Goal: Book appointment/travel/reservation

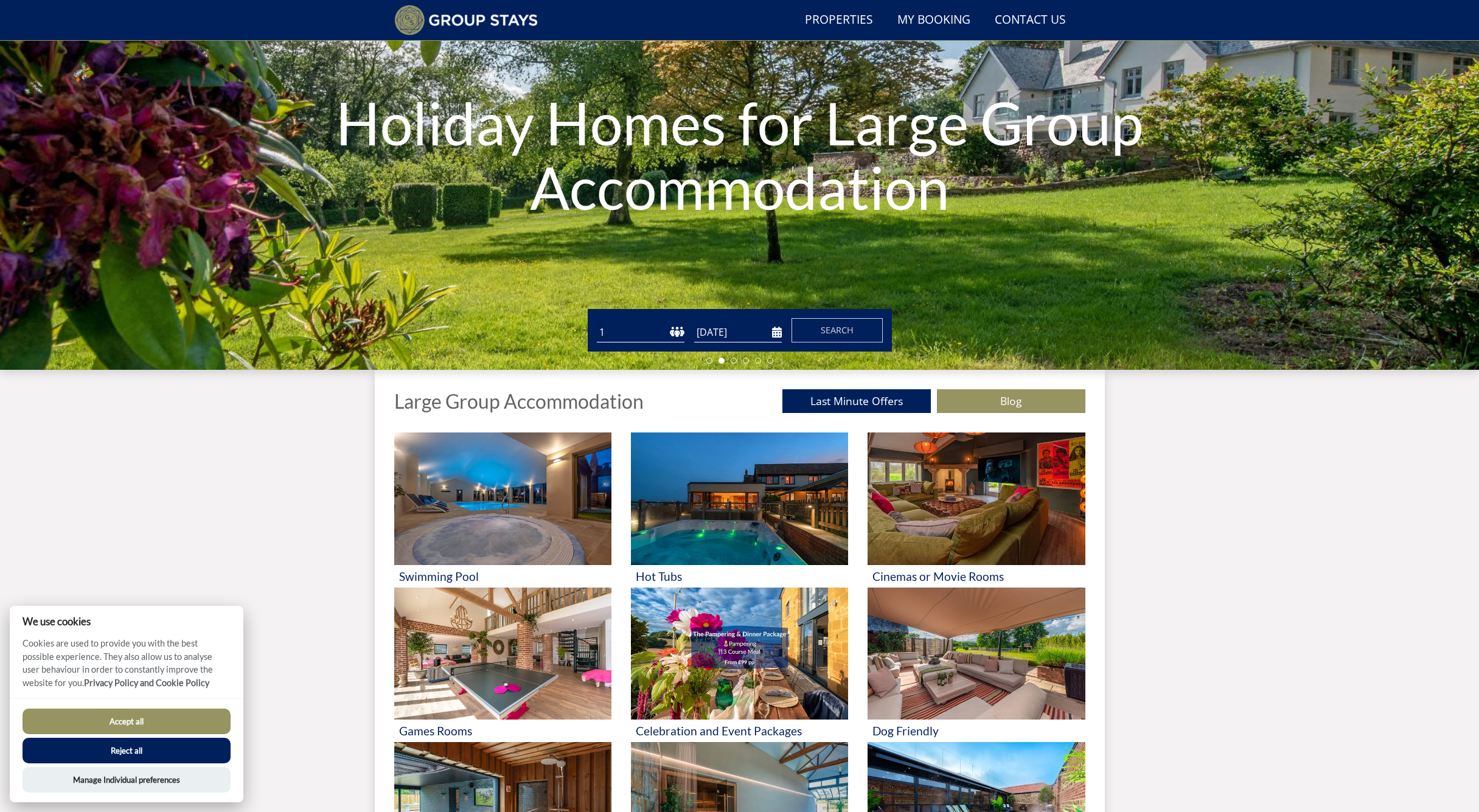
scroll to position [123, 0]
click at [111, 752] on button "Reject all" at bounding box center [126, 751] width 208 height 26
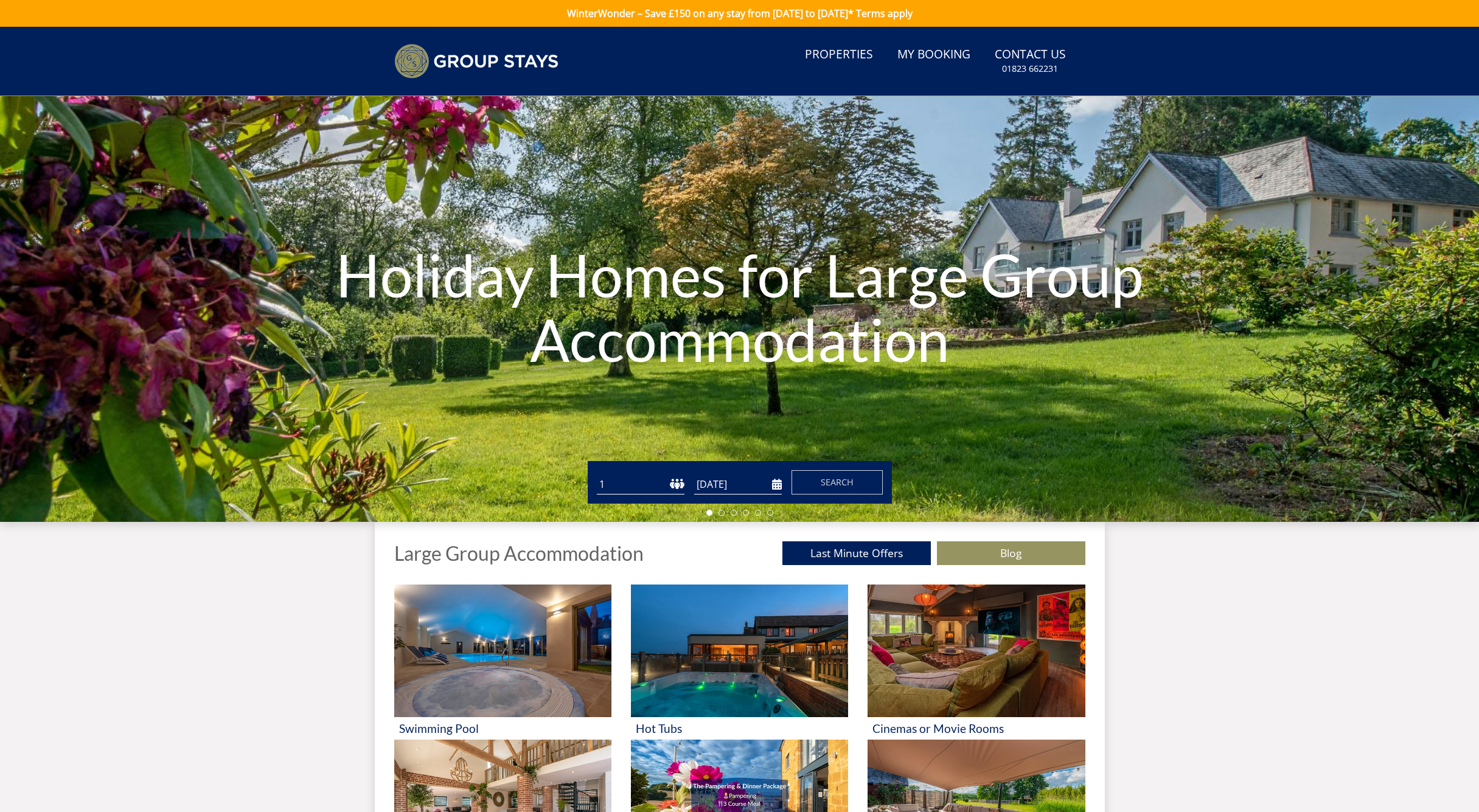
select select "10"
click at [780, 488] on input "[DATE]" at bounding box center [738, 484] width 88 height 20
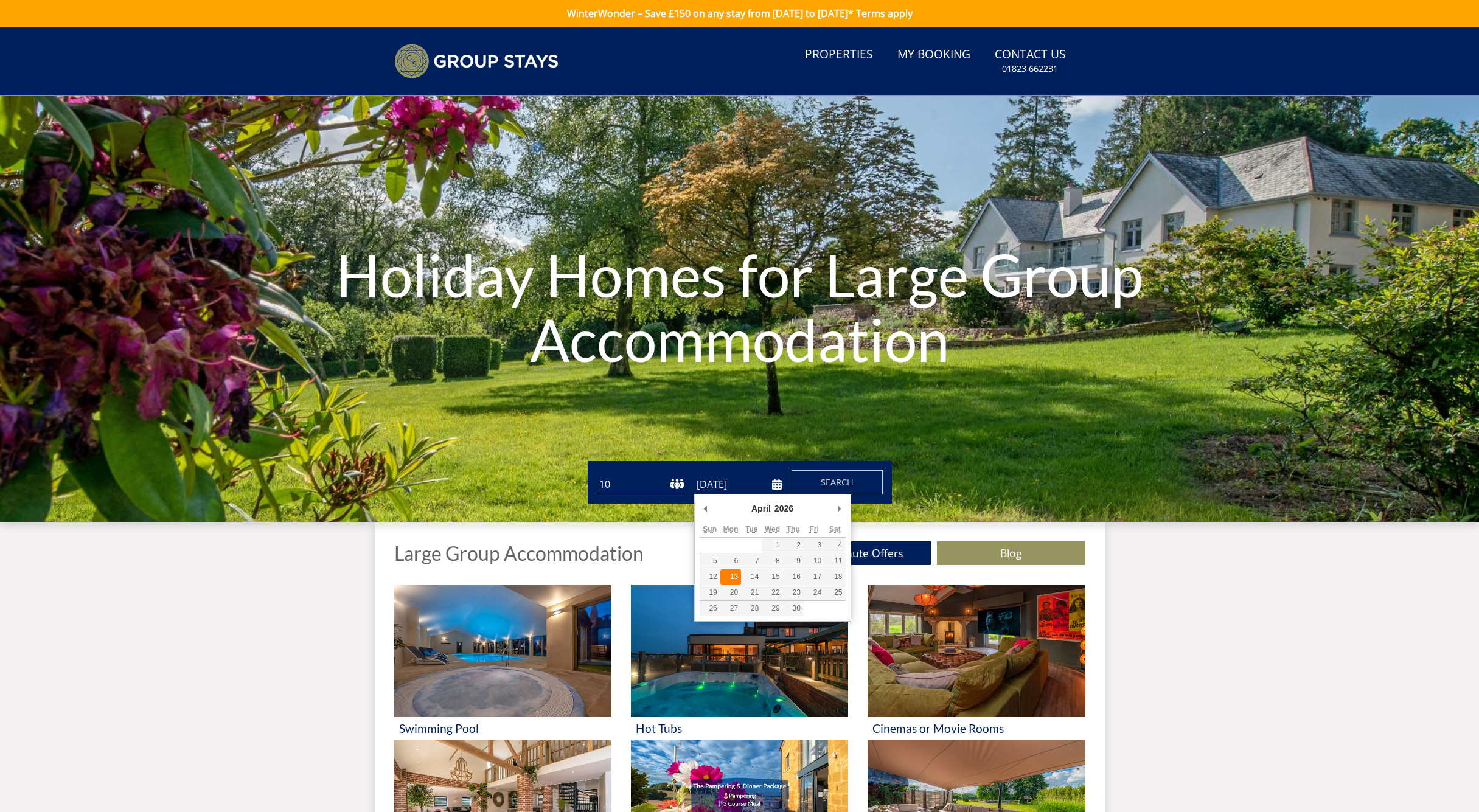
type input "[DATE]"
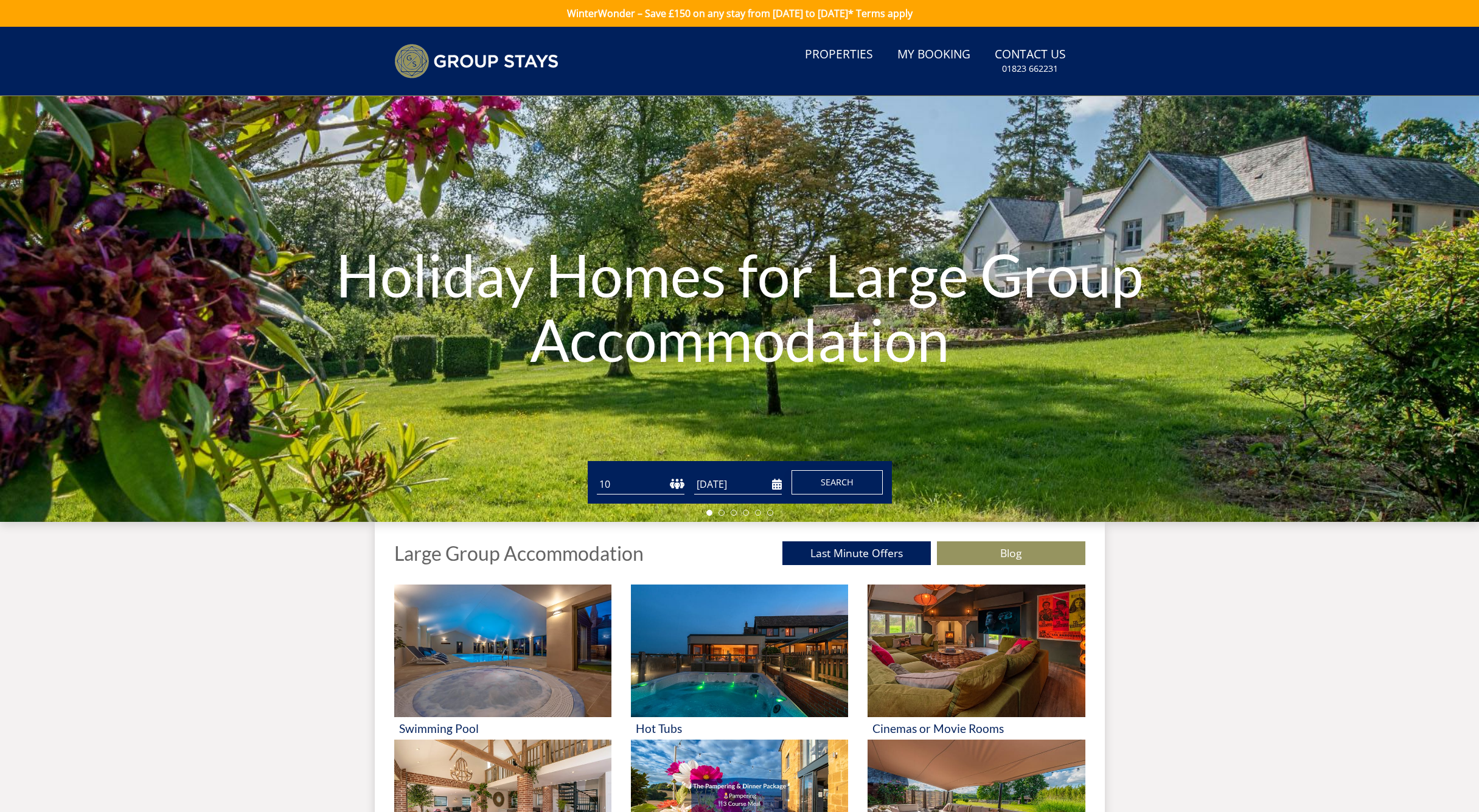
click at [824, 485] on span "Search" at bounding box center [837, 482] width 33 height 11
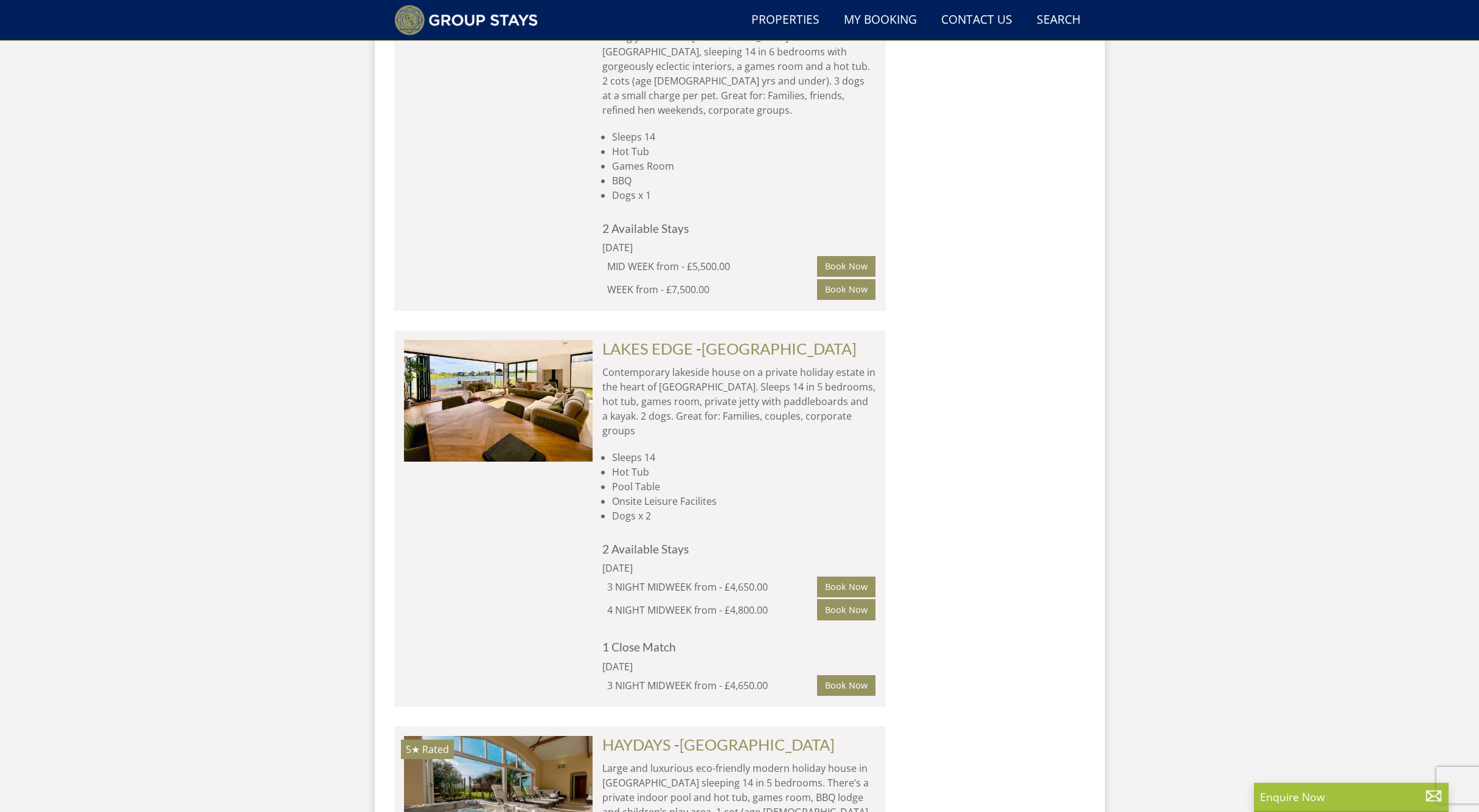
scroll to position [6834, 0]
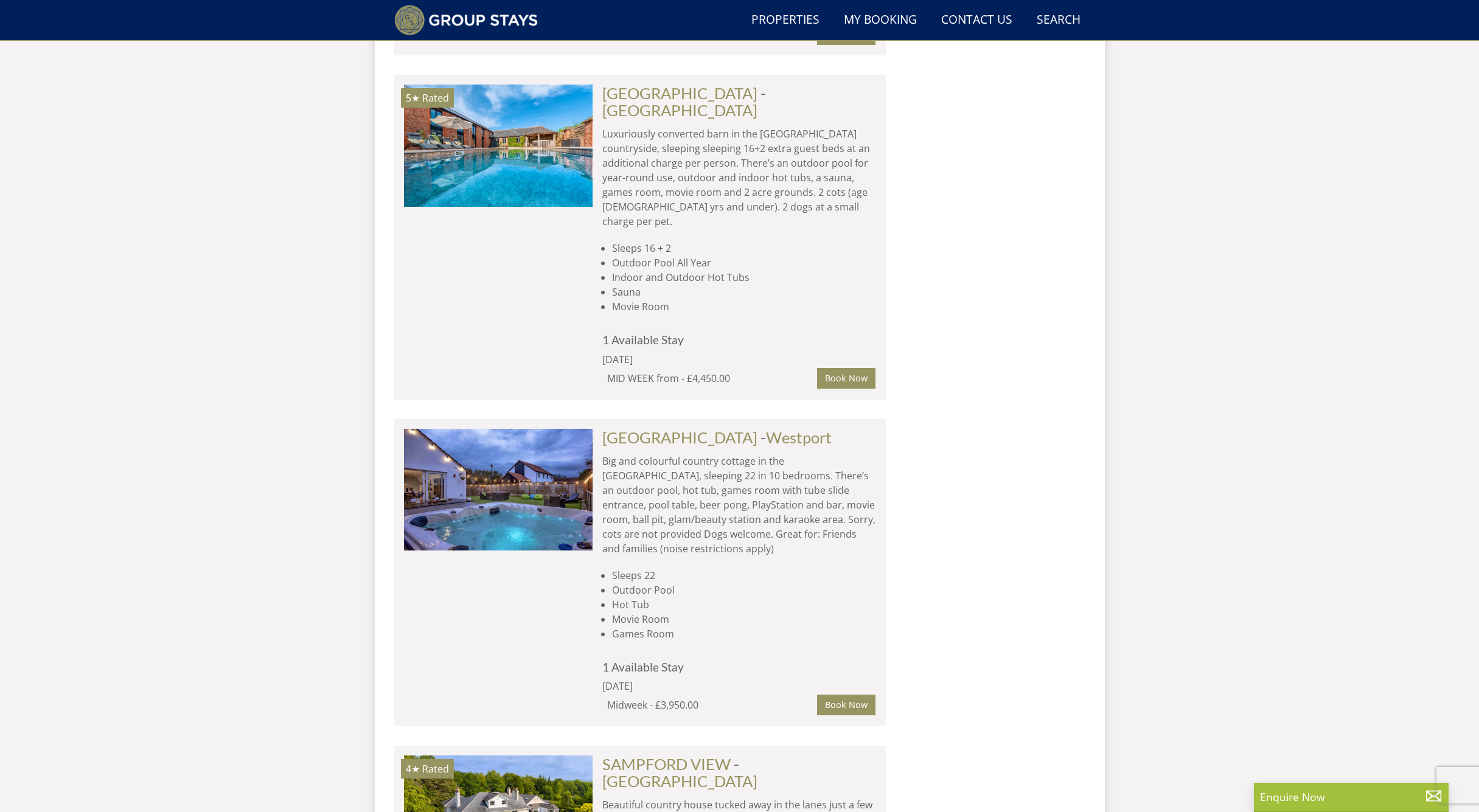
scroll to position [13486, 0]
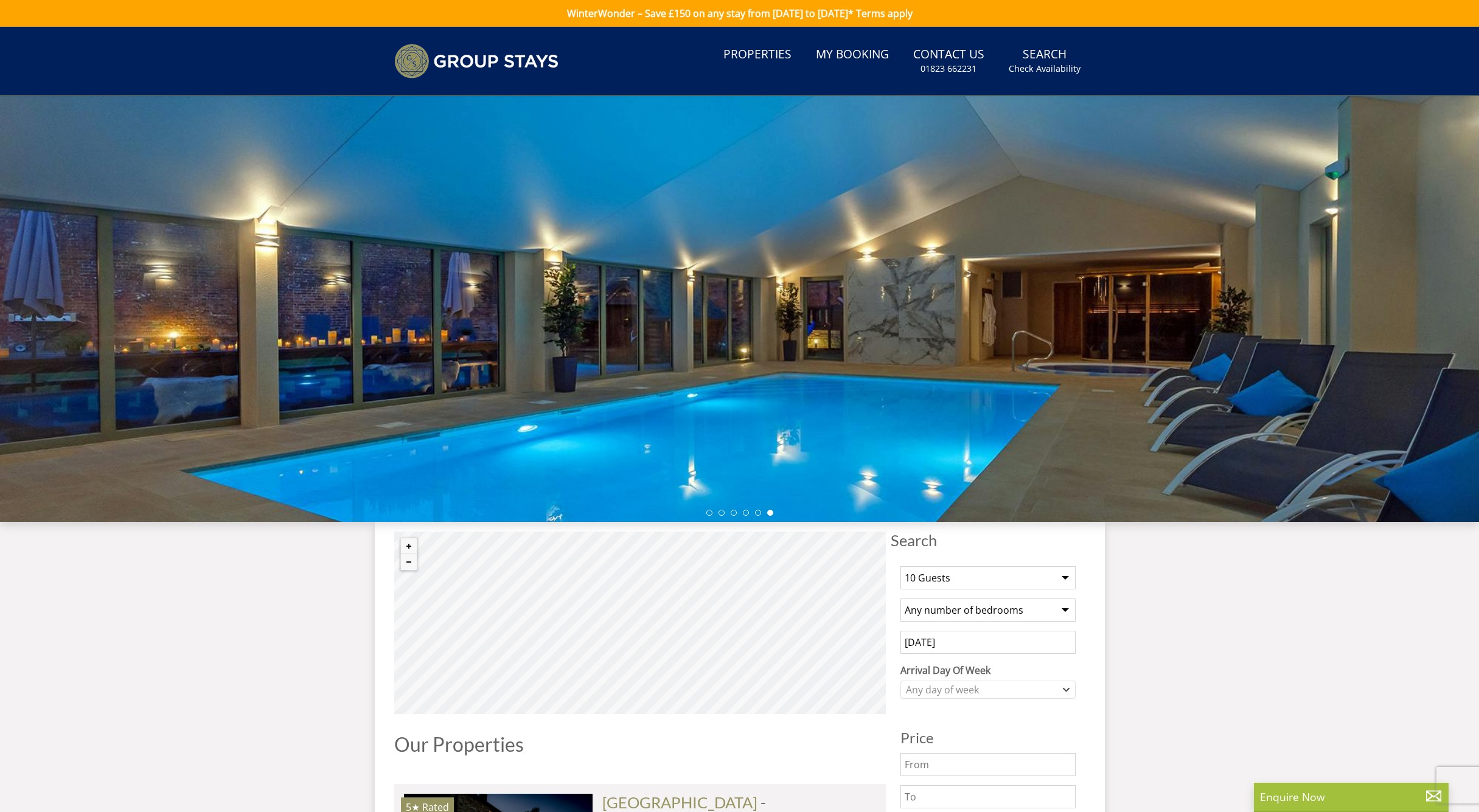
scroll to position [0, 0]
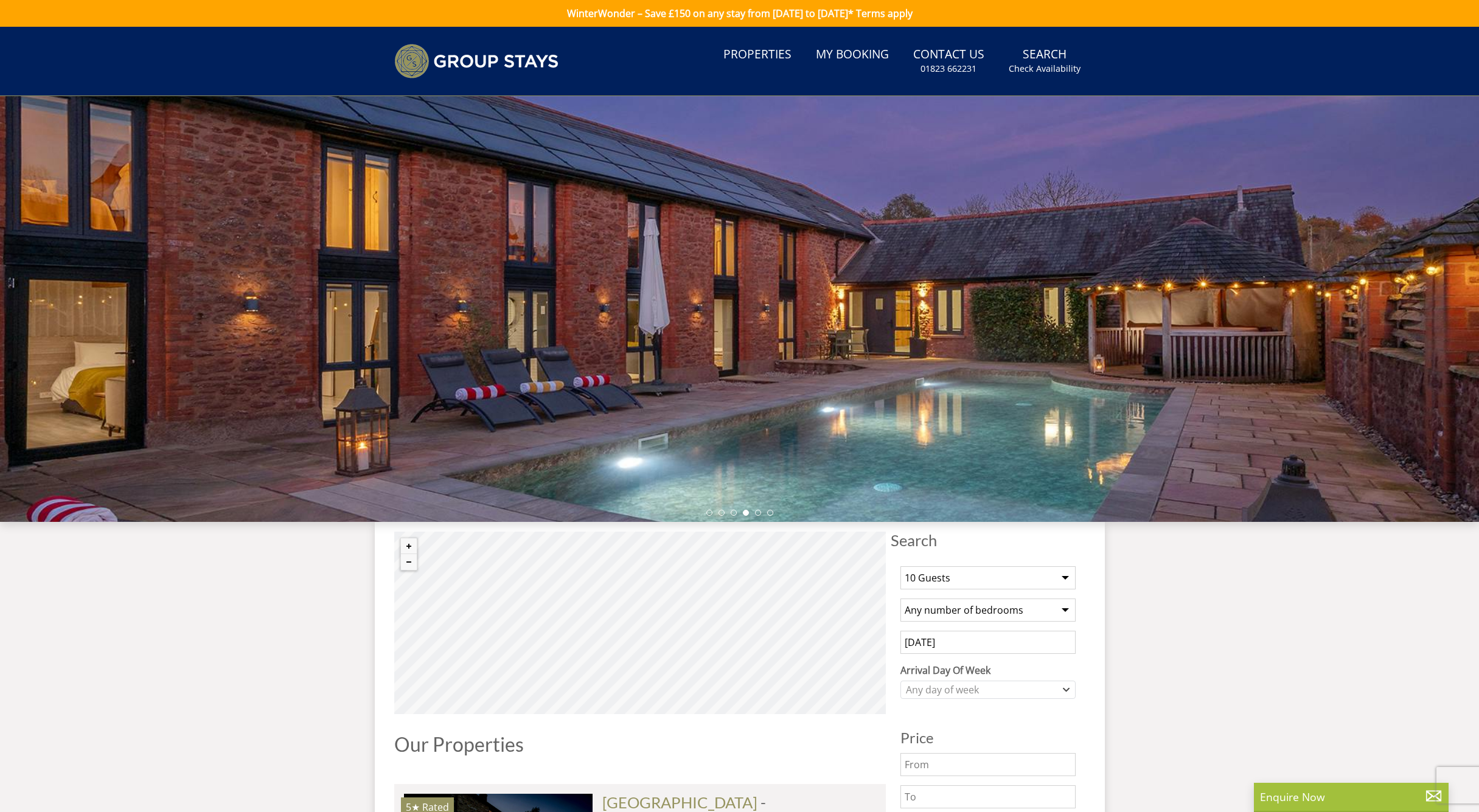
select select "5"
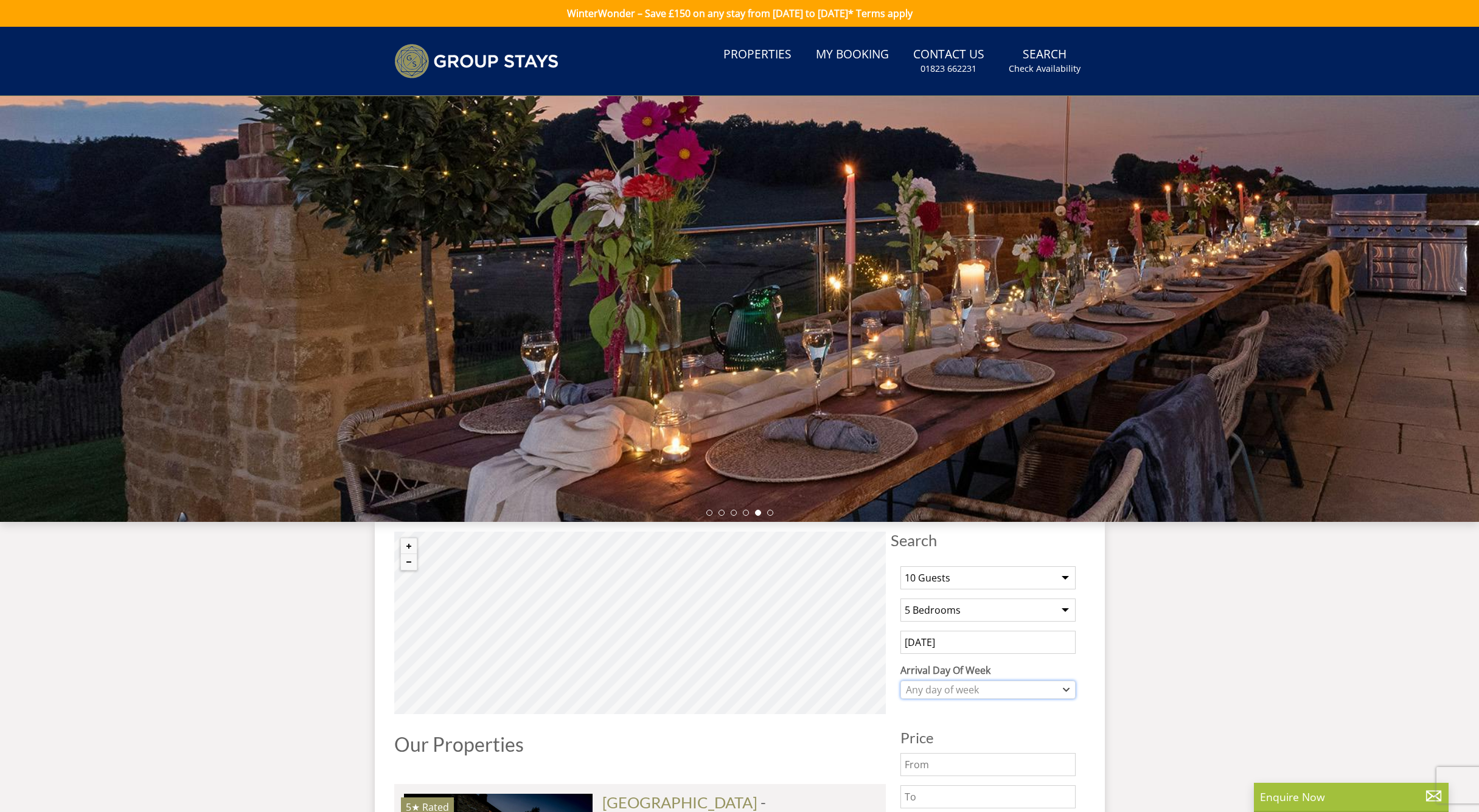
click at [1029, 688] on div "Any day of week" at bounding box center [982, 690] width 157 height 14
click at [944, 550] on div "[DATE]" at bounding box center [988, 545] width 174 height 21
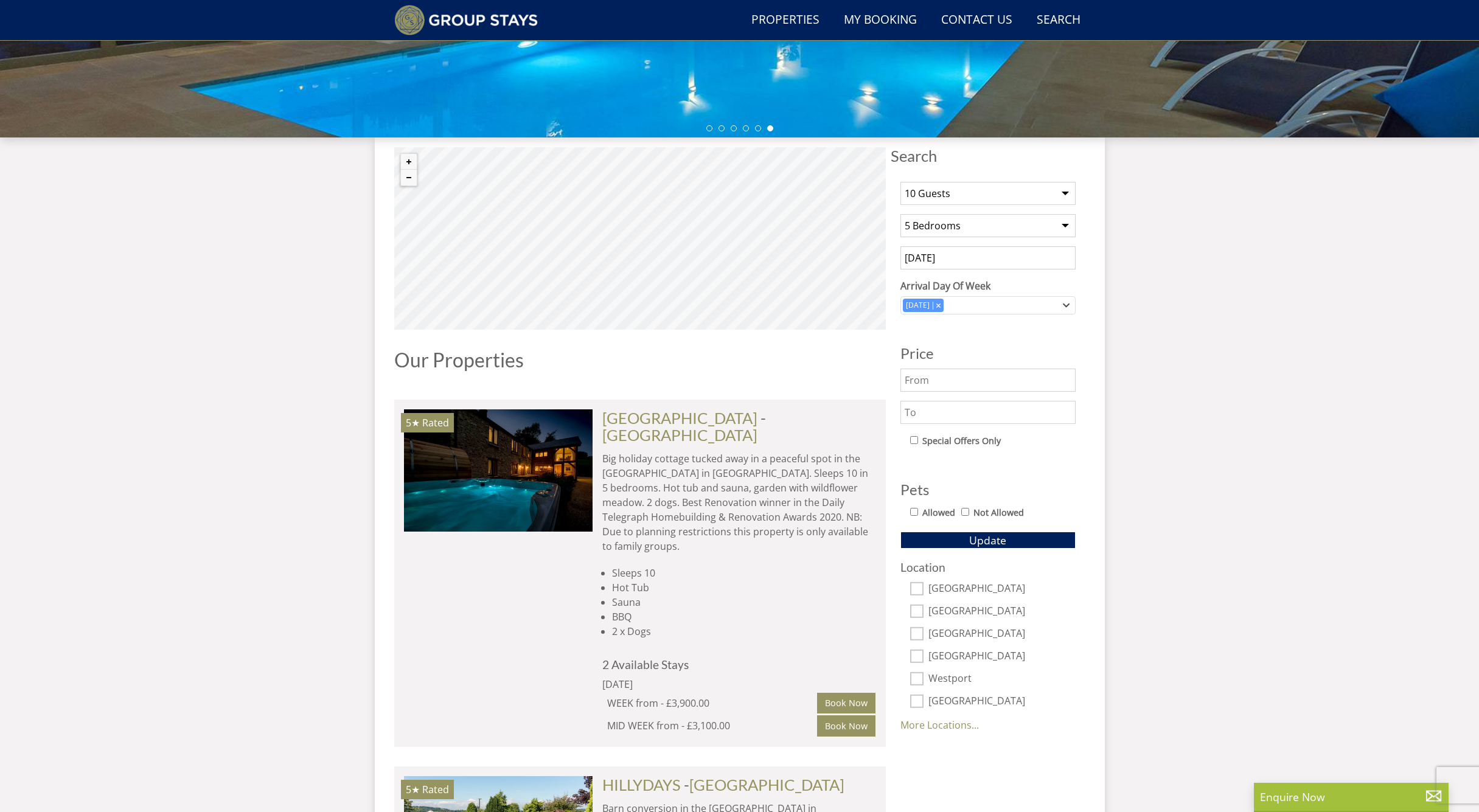
scroll to position [351, 0]
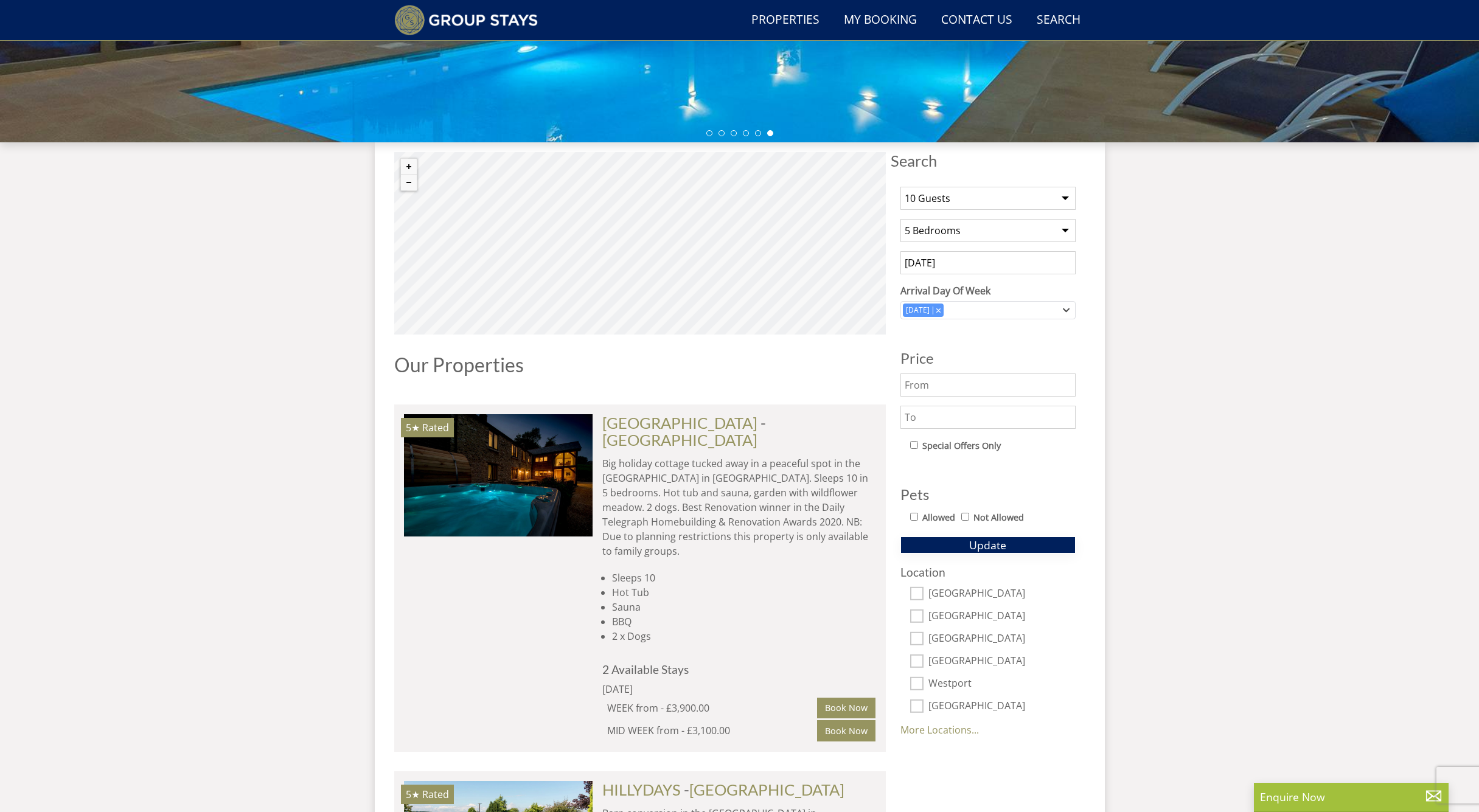
click at [990, 540] on span "Update" at bounding box center [988, 545] width 37 height 14
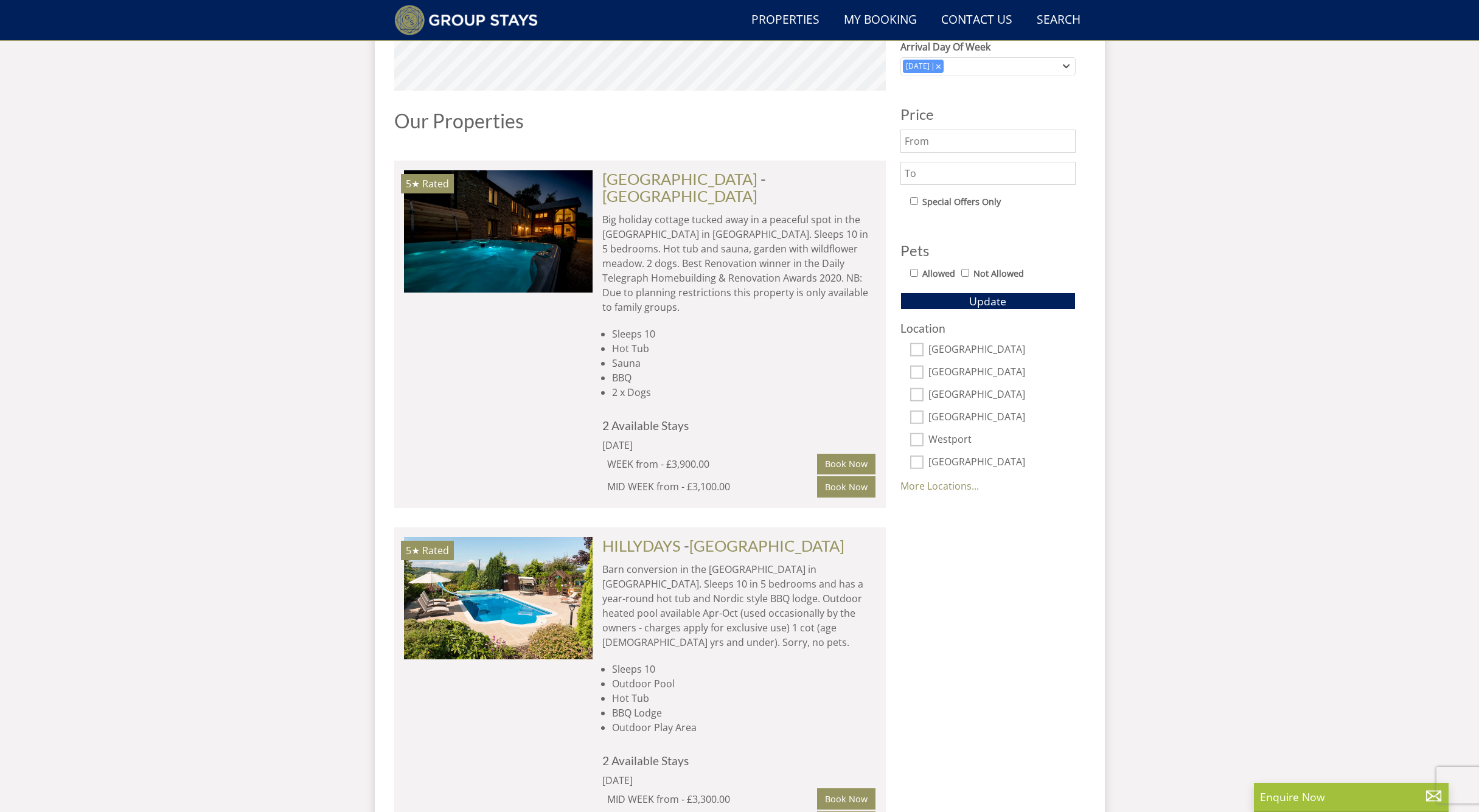
scroll to position [352, 0]
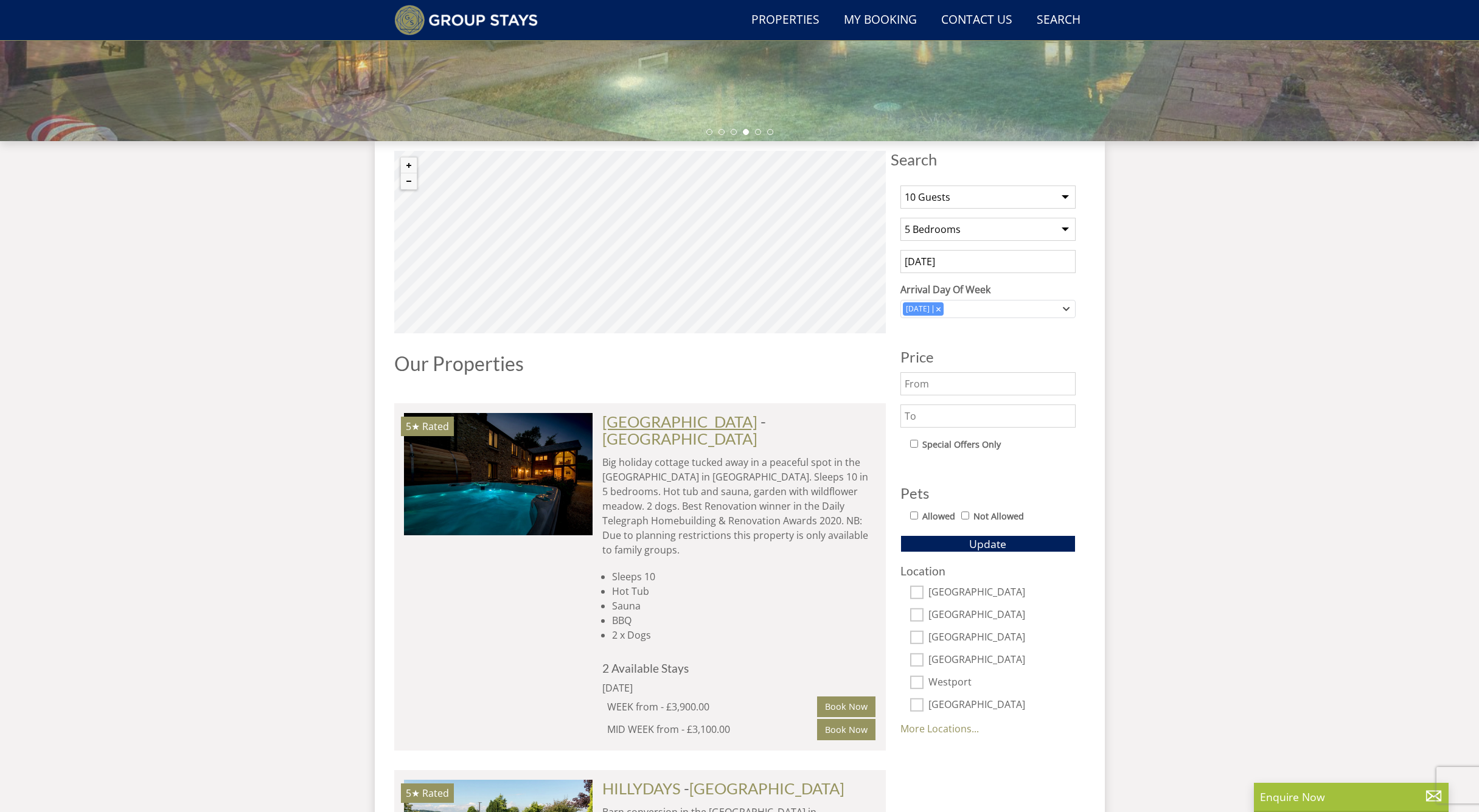
click at [658, 427] on link "[GEOGRAPHIC_DATA]" at bounding box center [680, 421] width 155 height 18
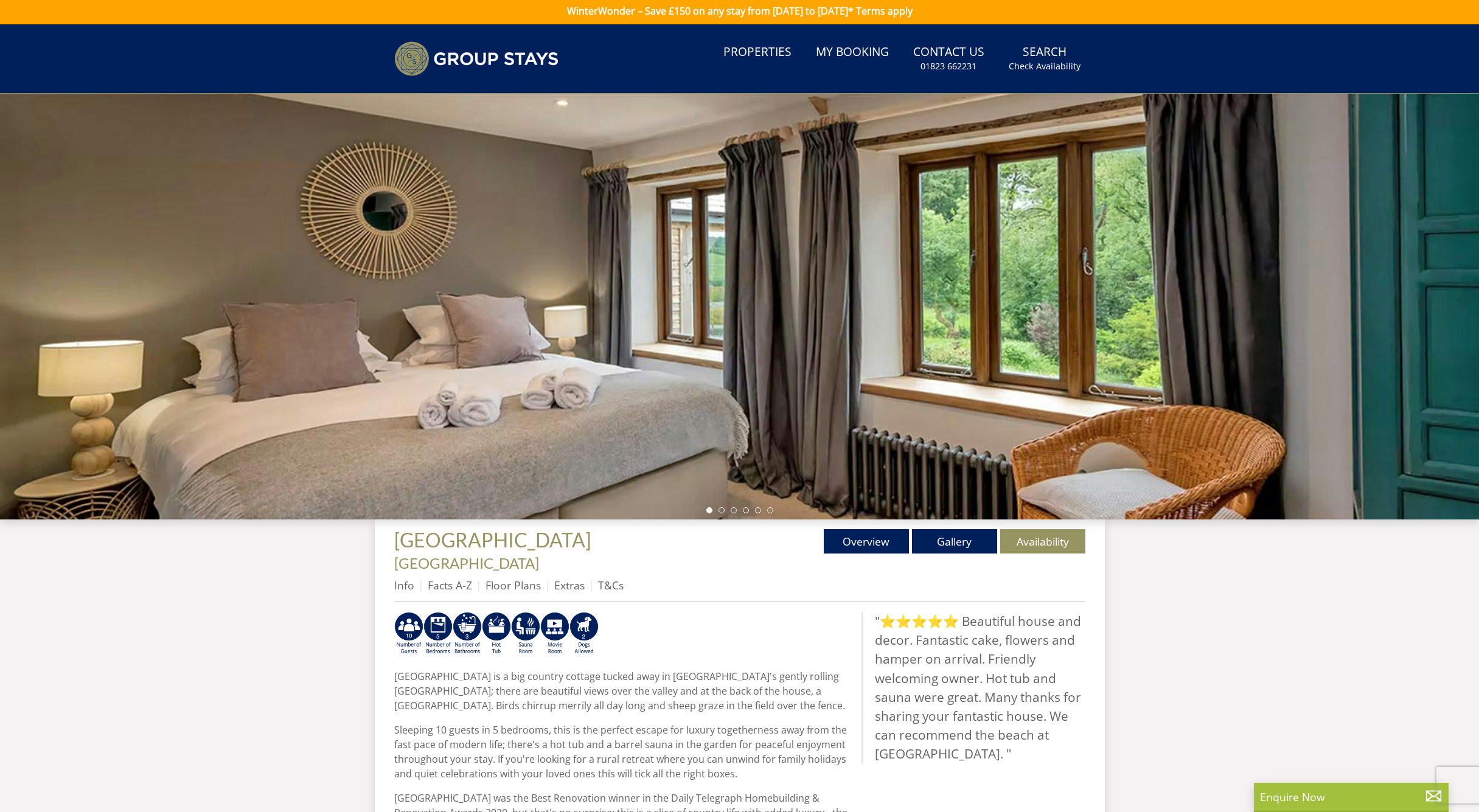
click at [1370, 382] on div at bounding box center [740, 306] width 1479 height 426
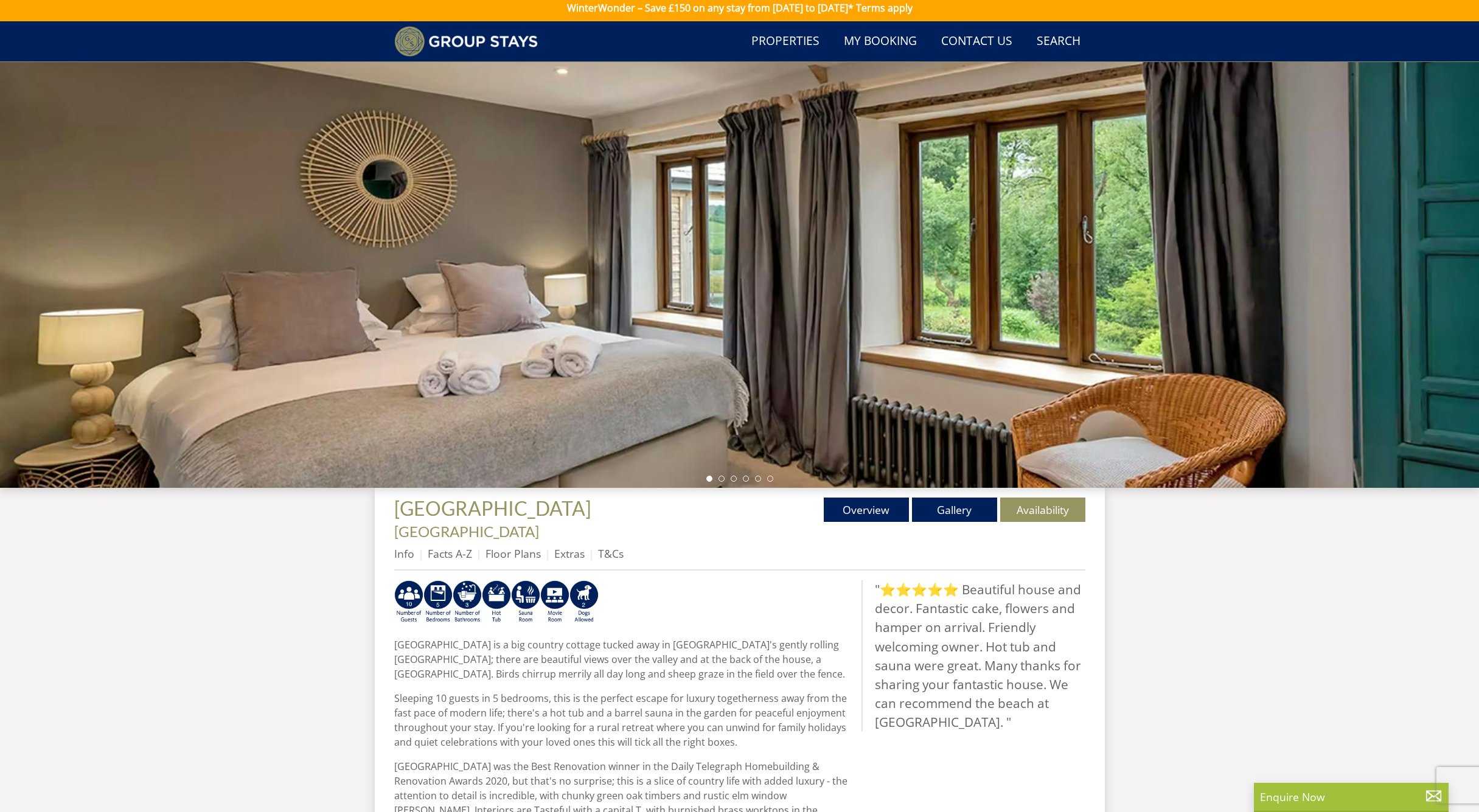
scroll to position [2, 0]
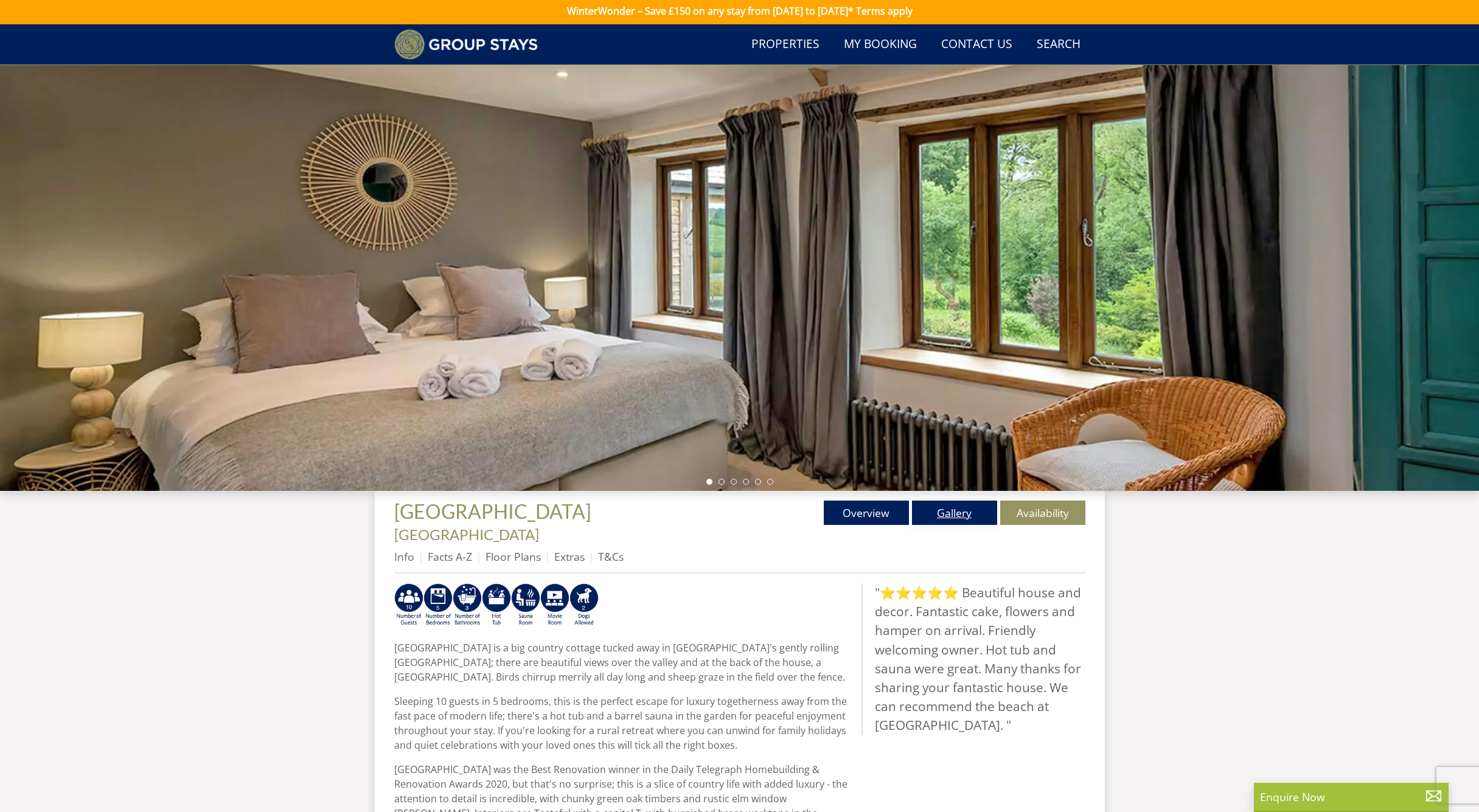
click at [945, 519] on link "Gallery" at bounding box center [954, 513] width 86 height 24
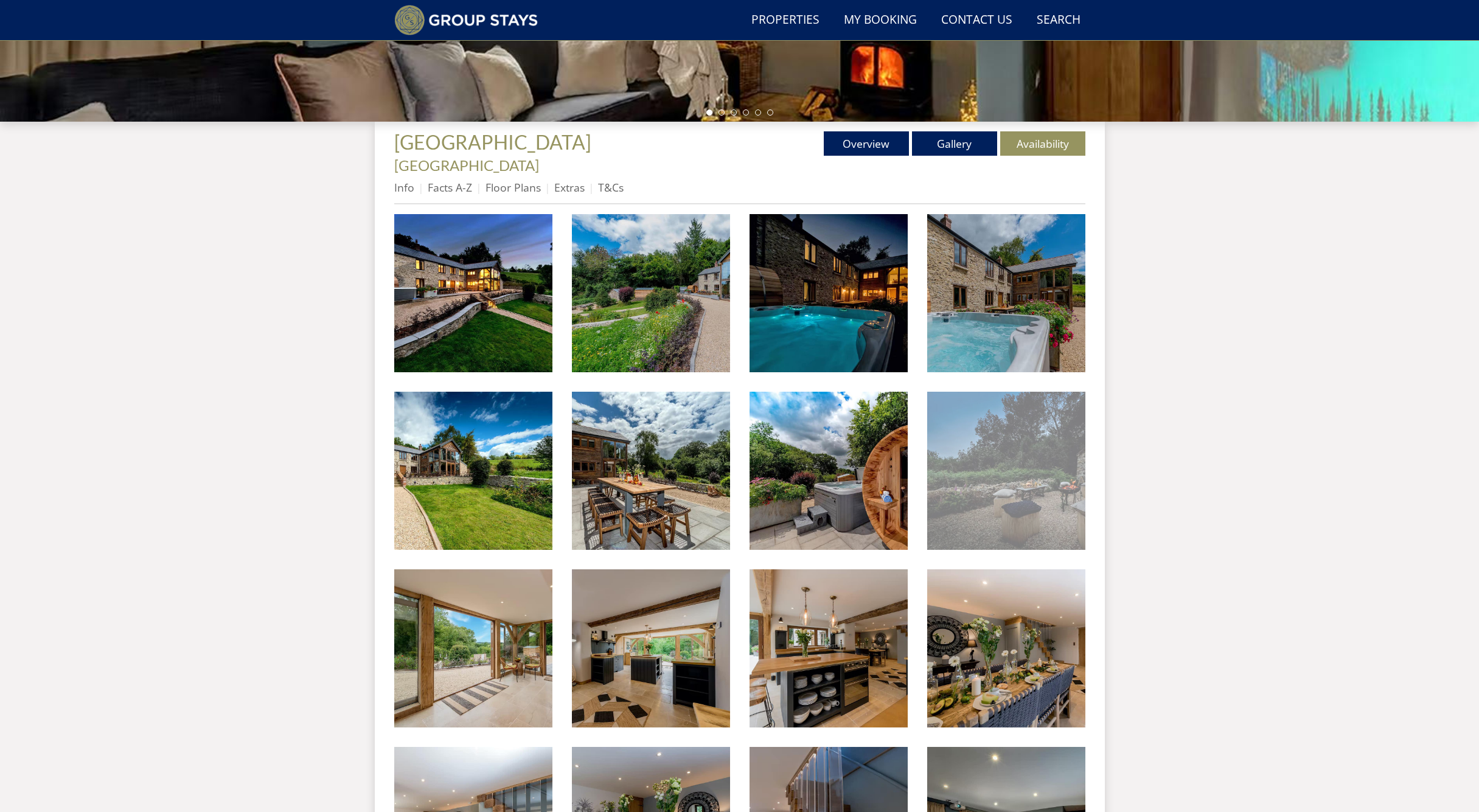
scroll to position [359, 0]
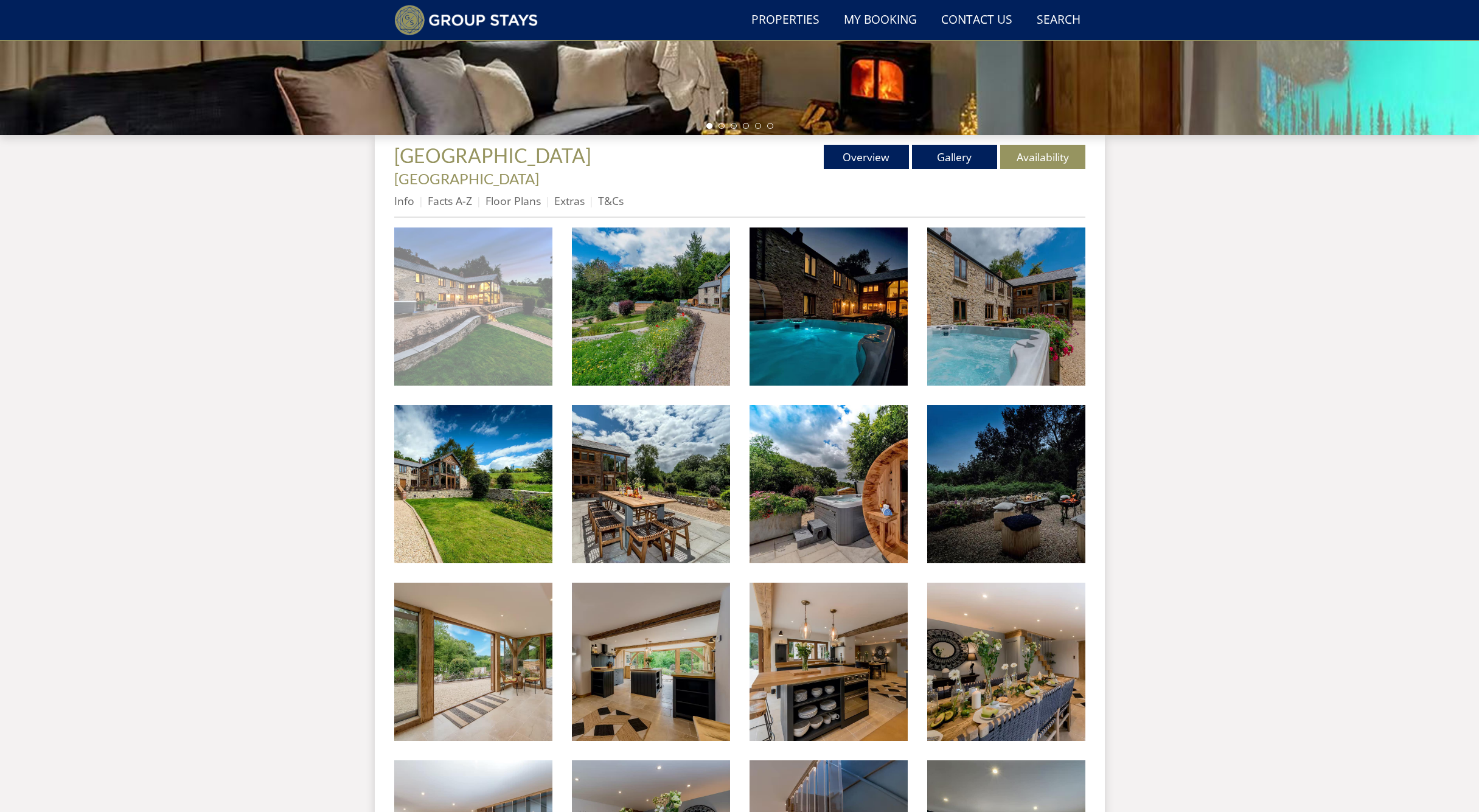
click at [507, 336] on img at bounding box center [474, 307] width 158 height 158
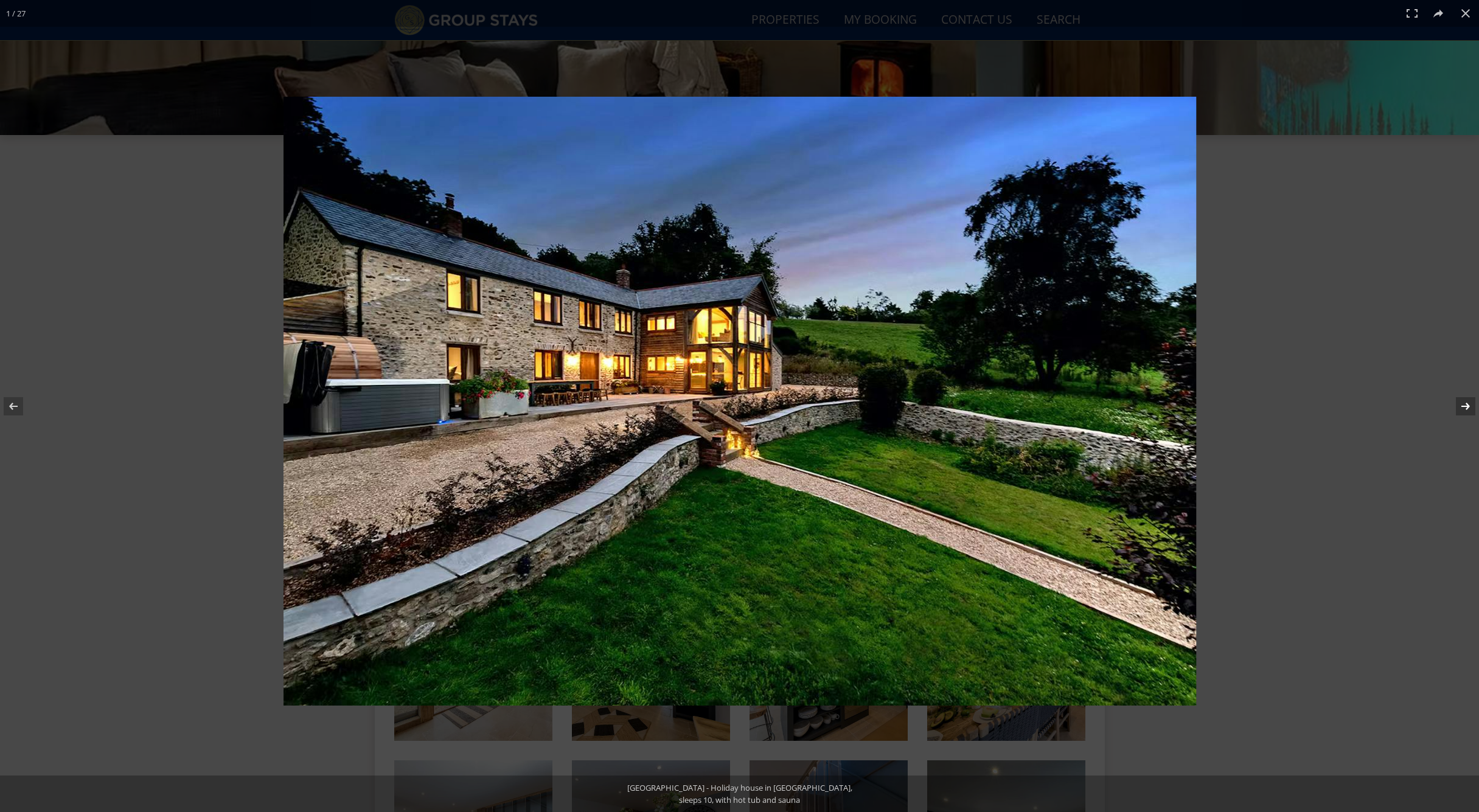
click at [1470, 407] on button at bounding box center [1457, 406] width 42 height 61
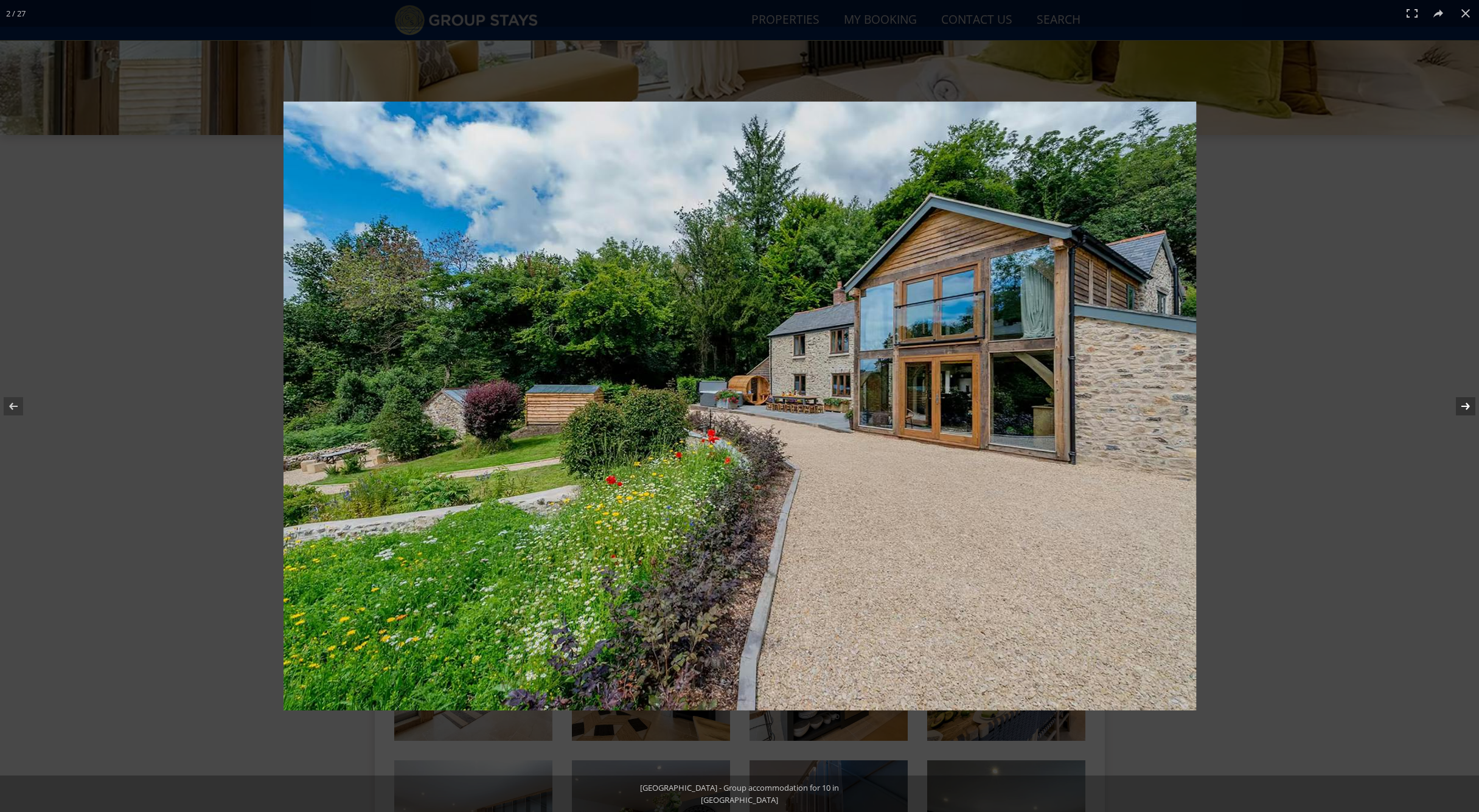
click at [1470, 407] on button at bounding box center [1457, 406] width 42 height 61
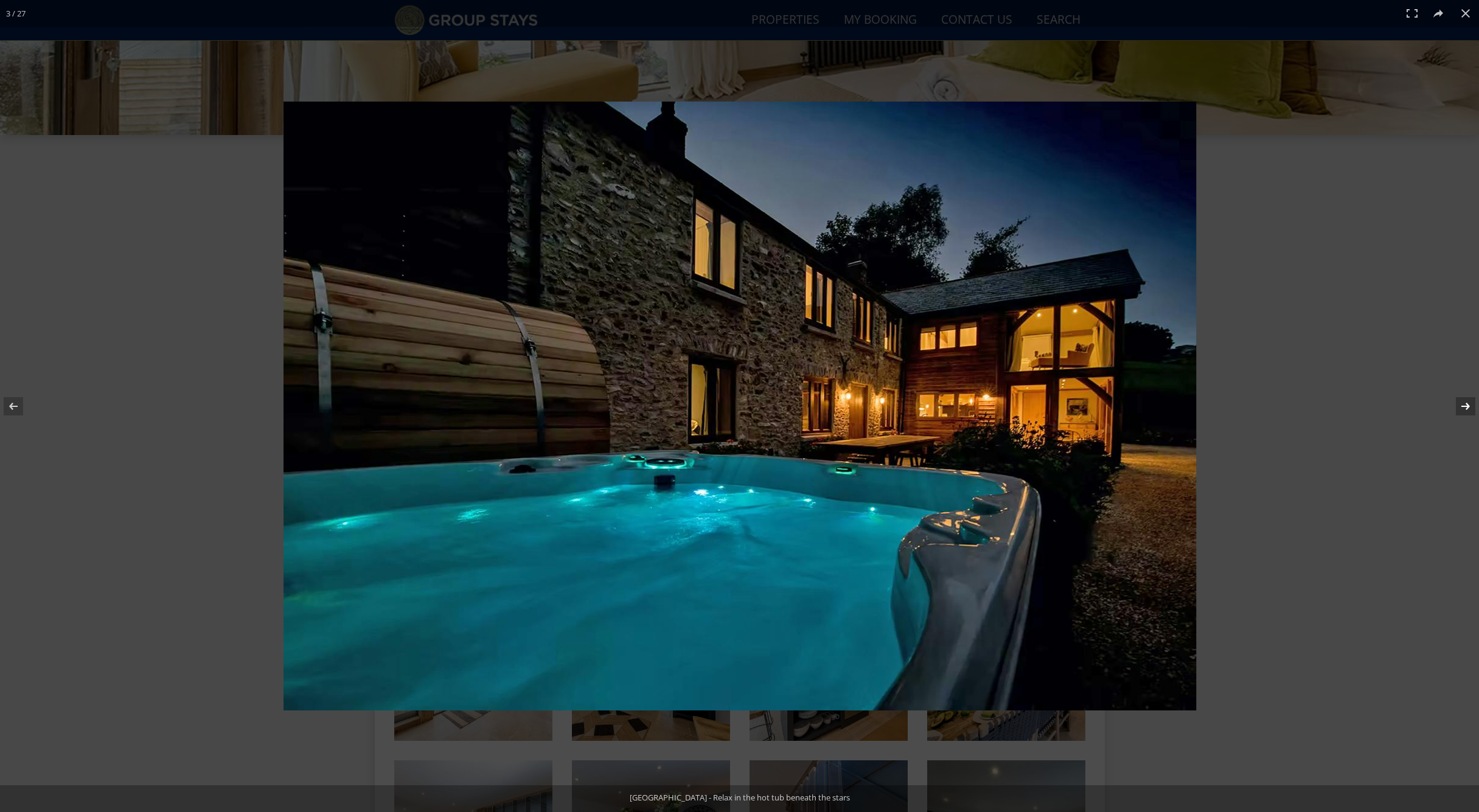
click at [1470, 407] on button at bounding box center [1457, 406] width 42 height 61
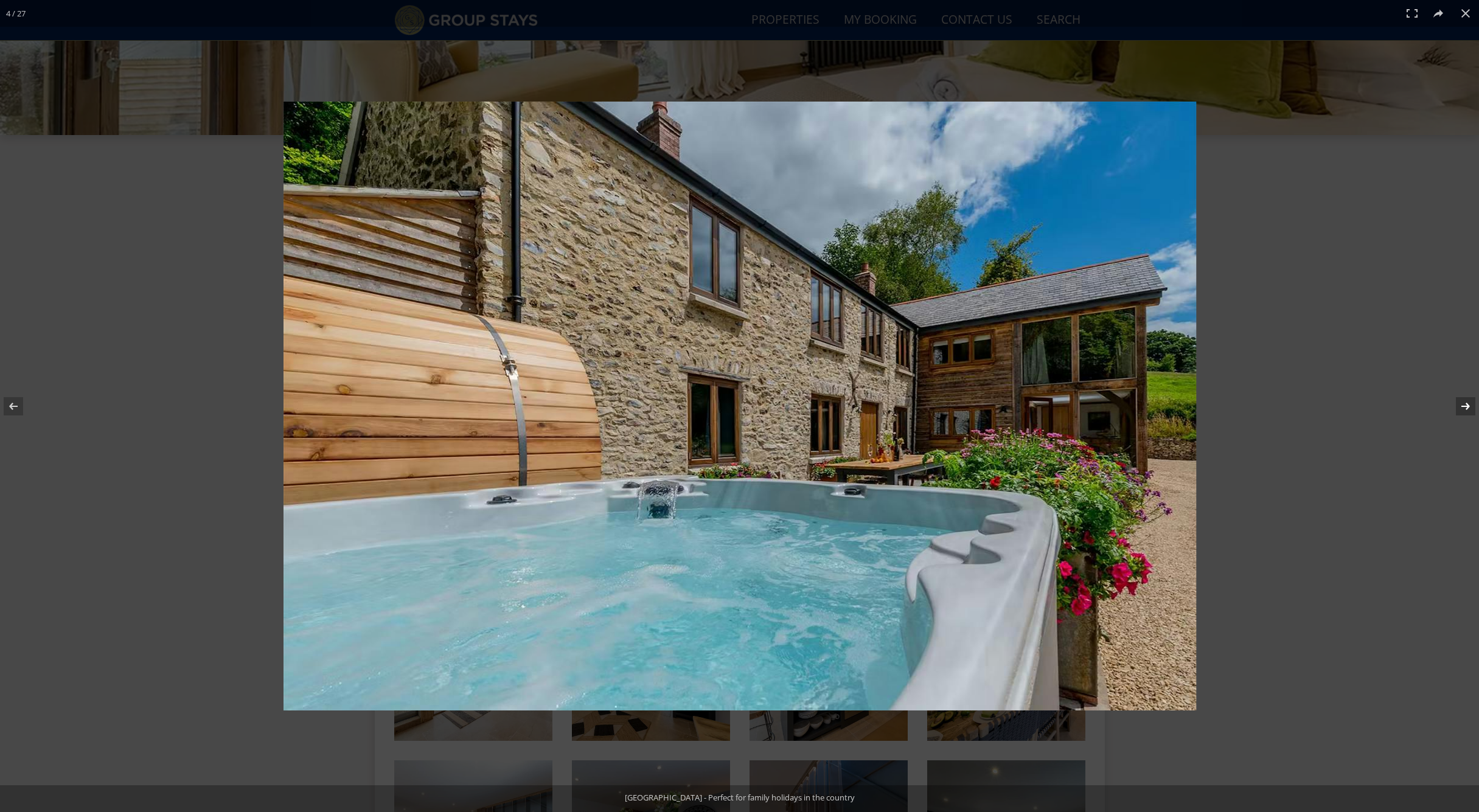
click at [1470, 407] on button at bounding box center [1457, 406] width 42 height 61
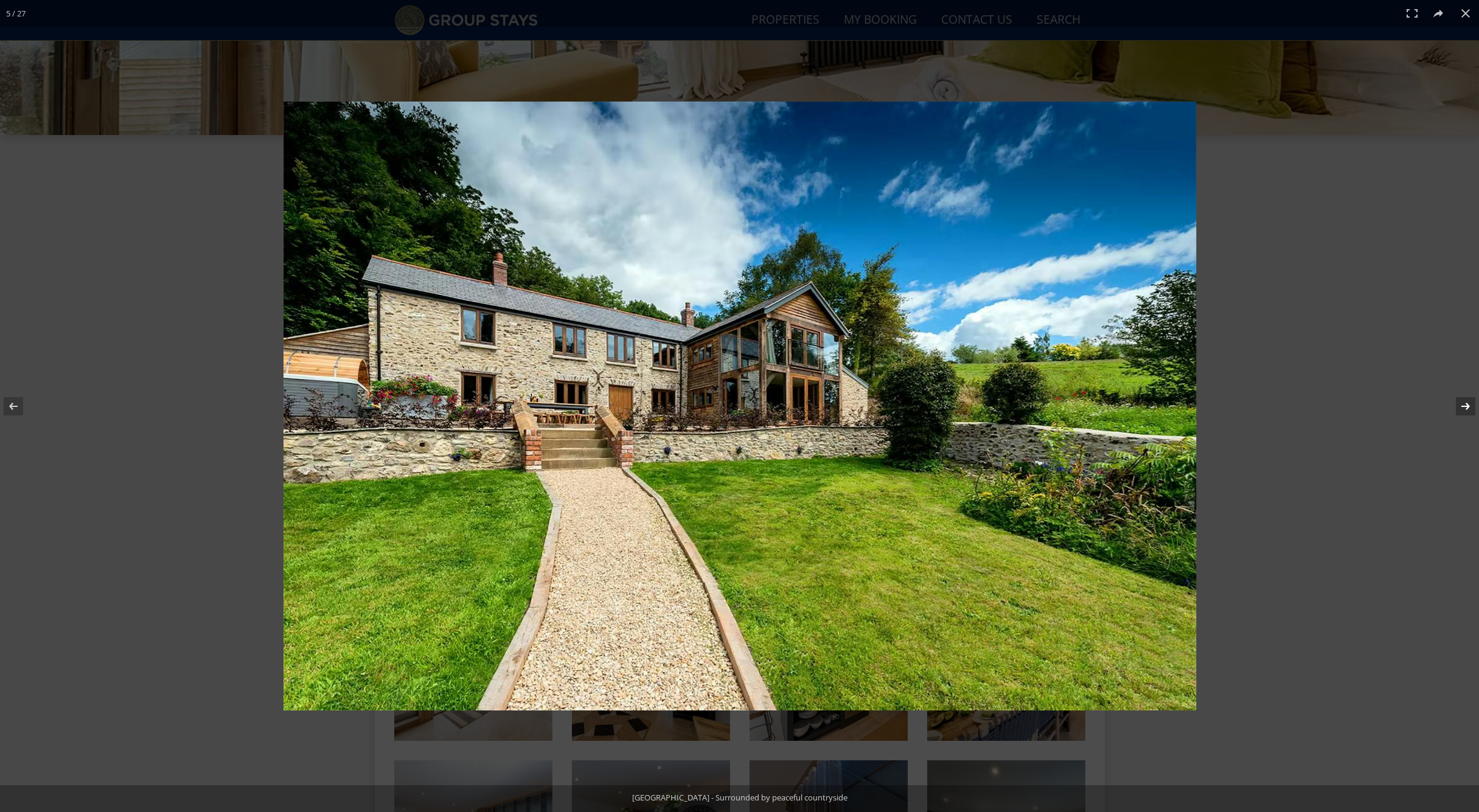
click at [1470, 407] on button at bounding box center [1457, 406] width 42 height 61
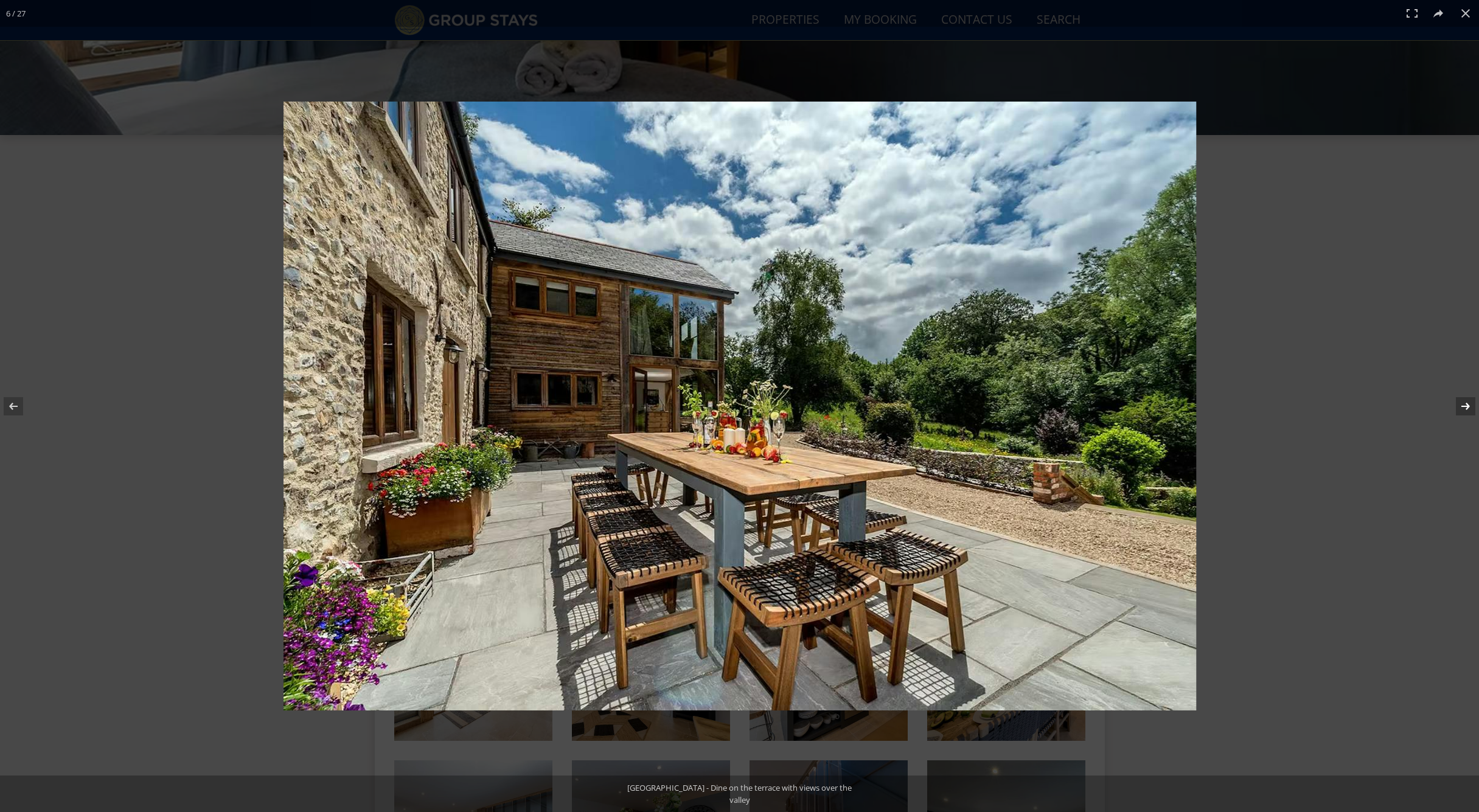
click at [1469, 407] on button at bounding box center [1457, 406] width 42 height 61
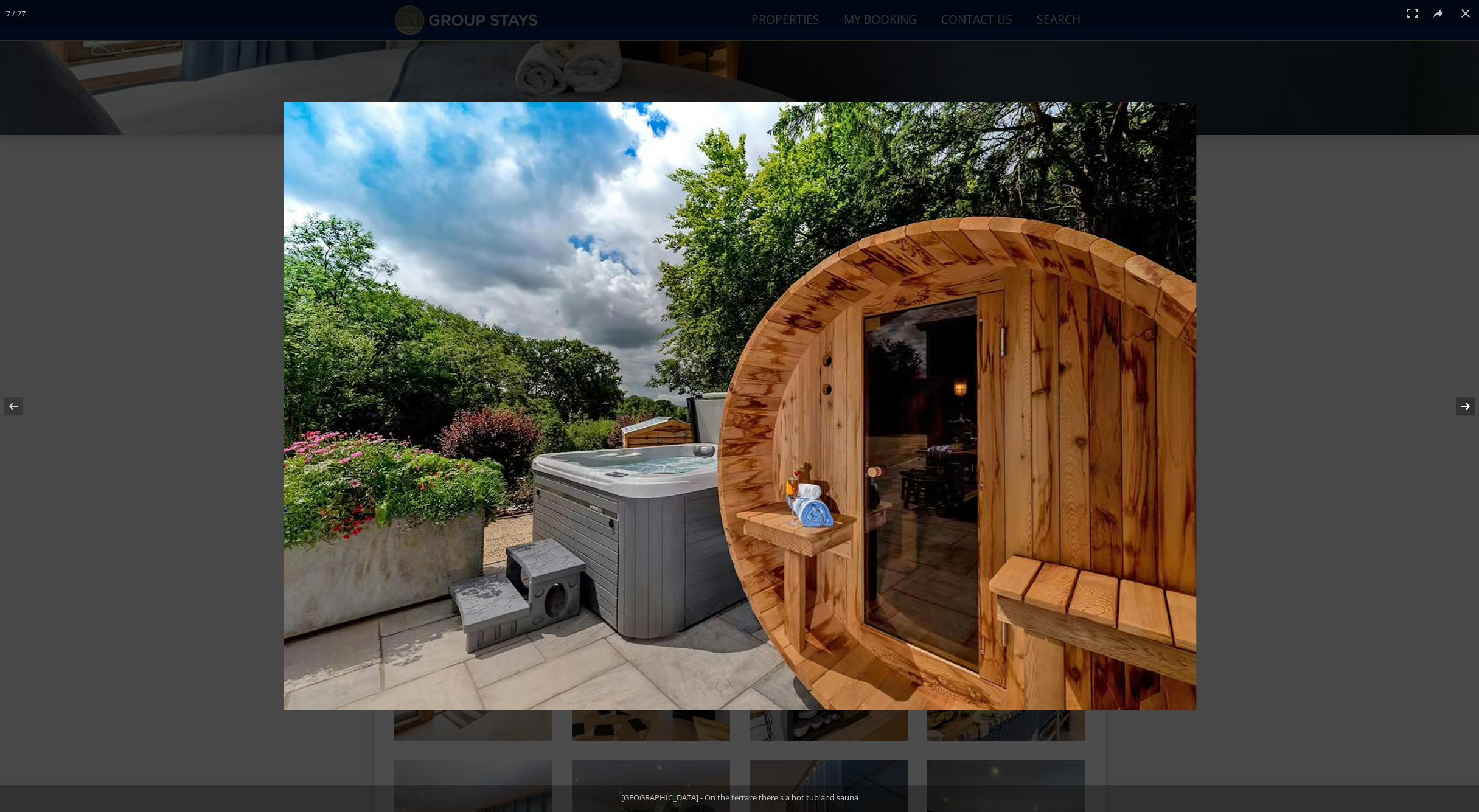
click at [1469, 407] on button at bounding box center [1457, 406] width 42 height 61
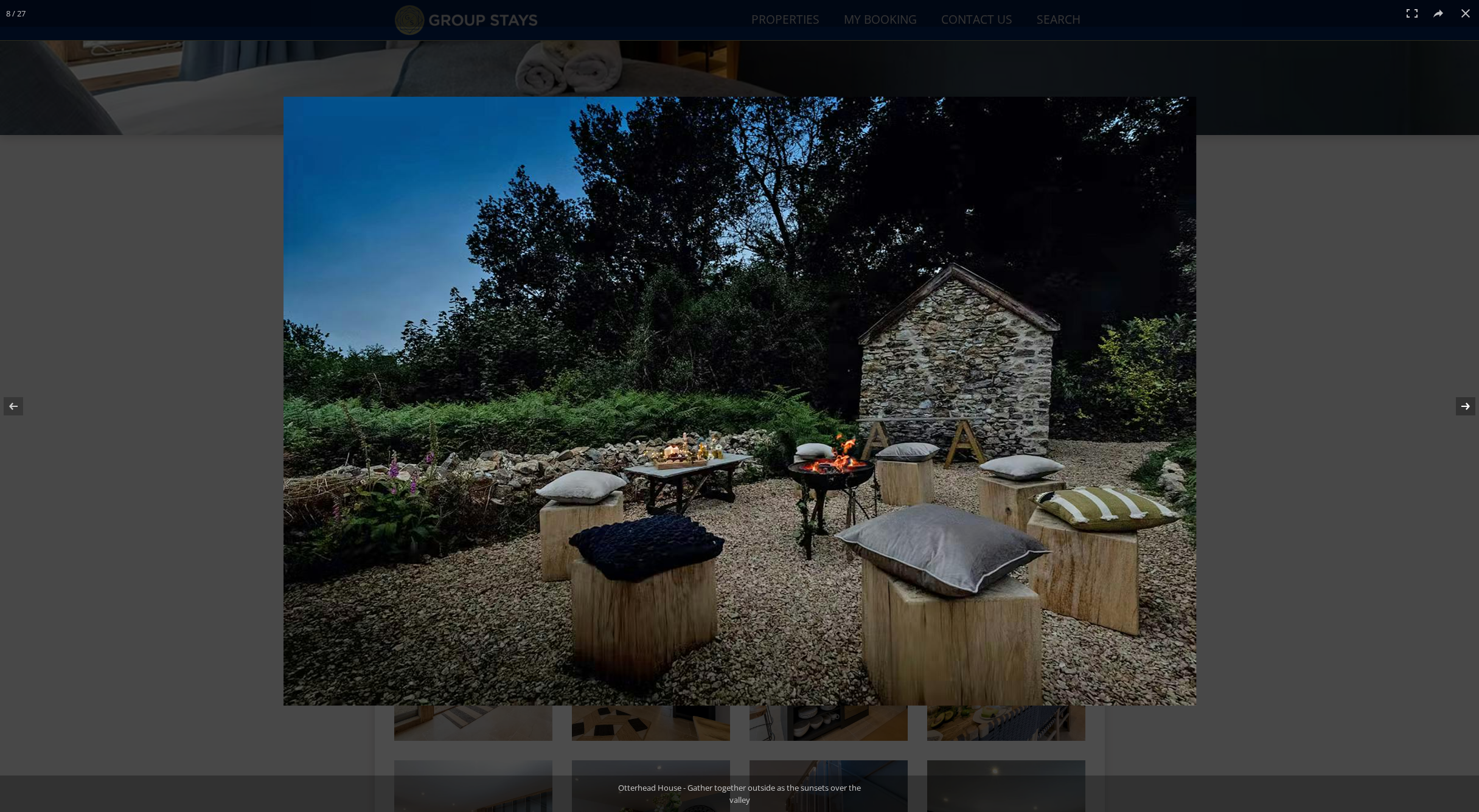
click at [1469, 407] on button at bounding box center [1457, 406] width 42 height 61
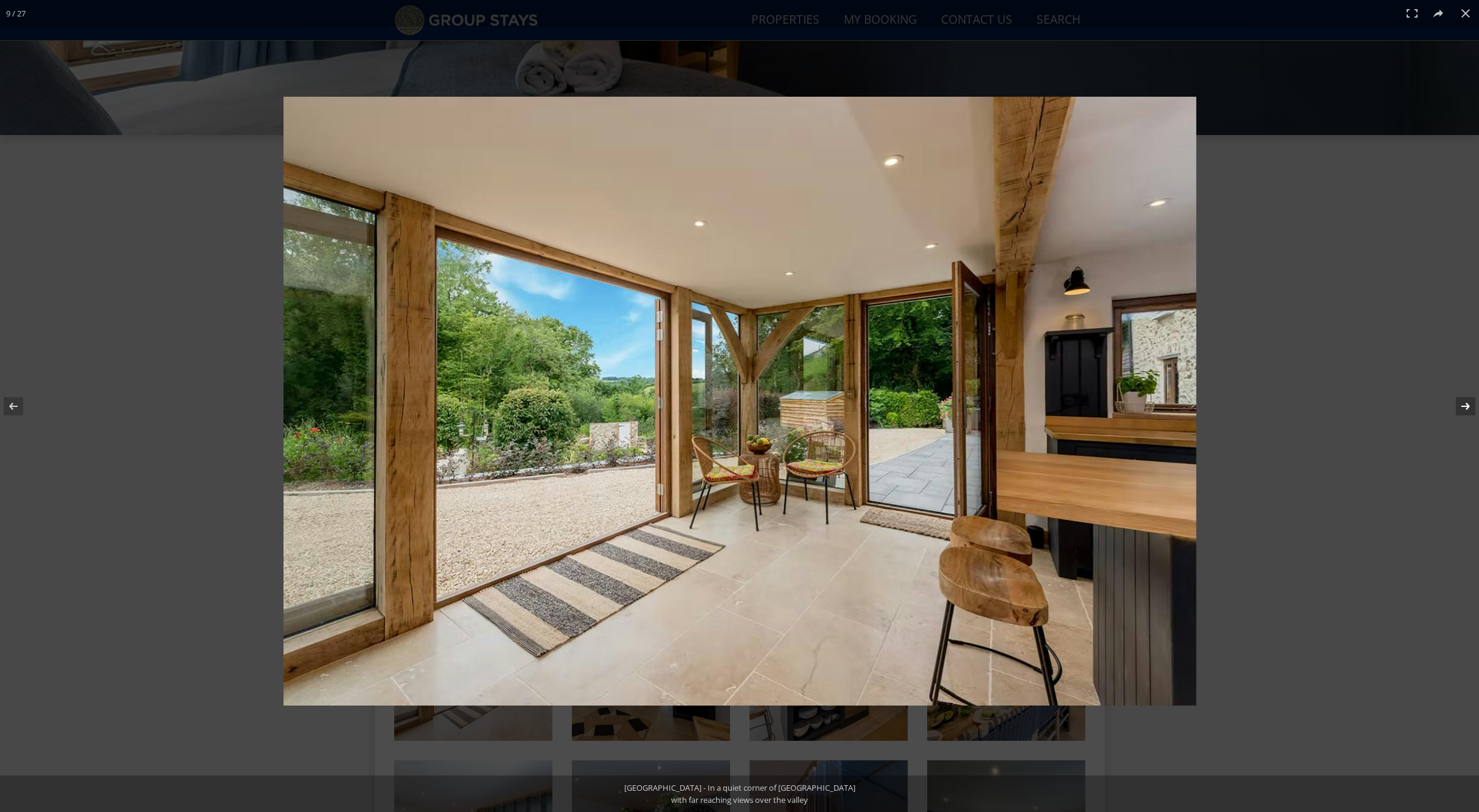
click at [1469, 407] on button at bounding box center [1457, 406] width 42 height 61
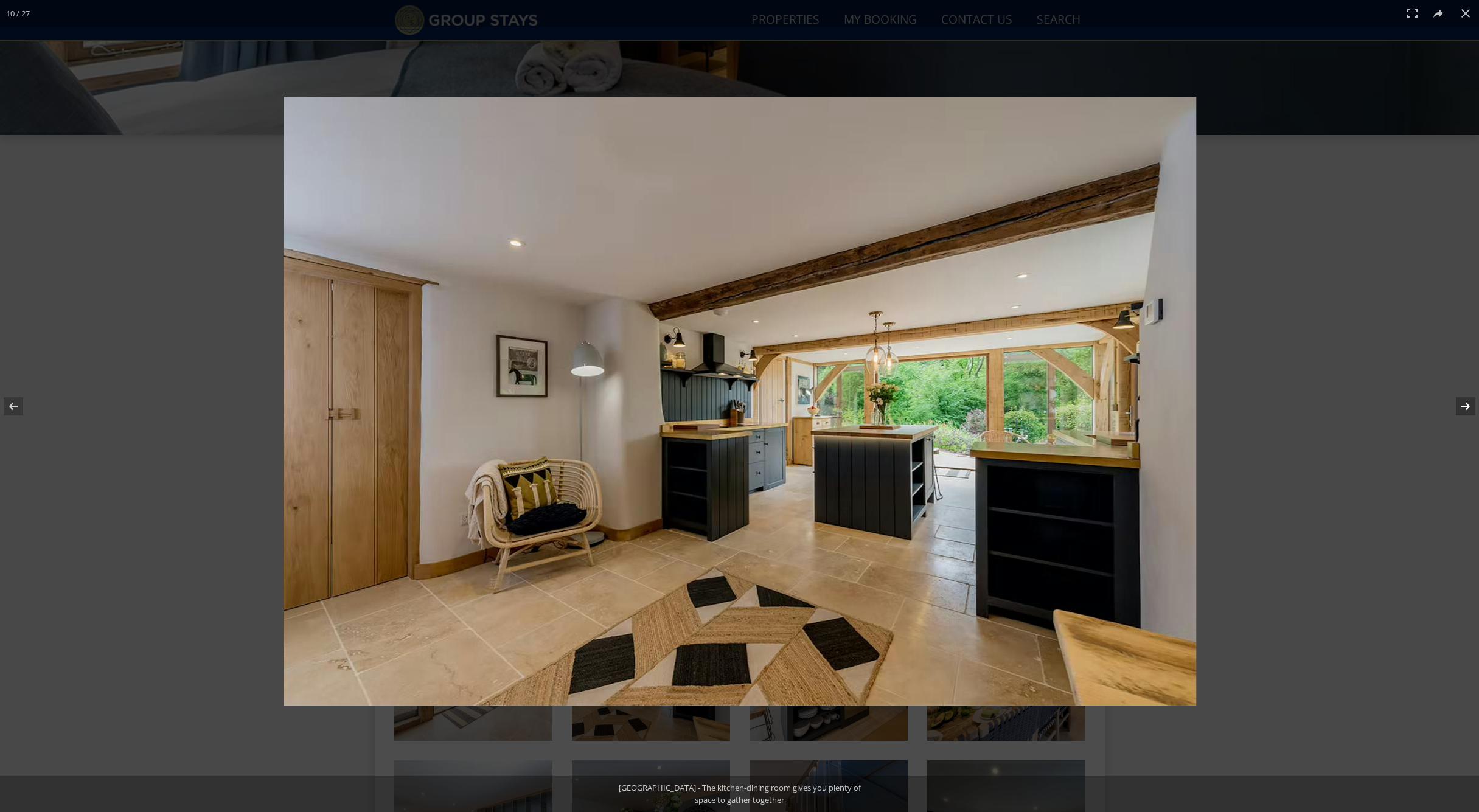
click at [1469, 407] on button at bounding box center [1457, 406] width 42 height 61
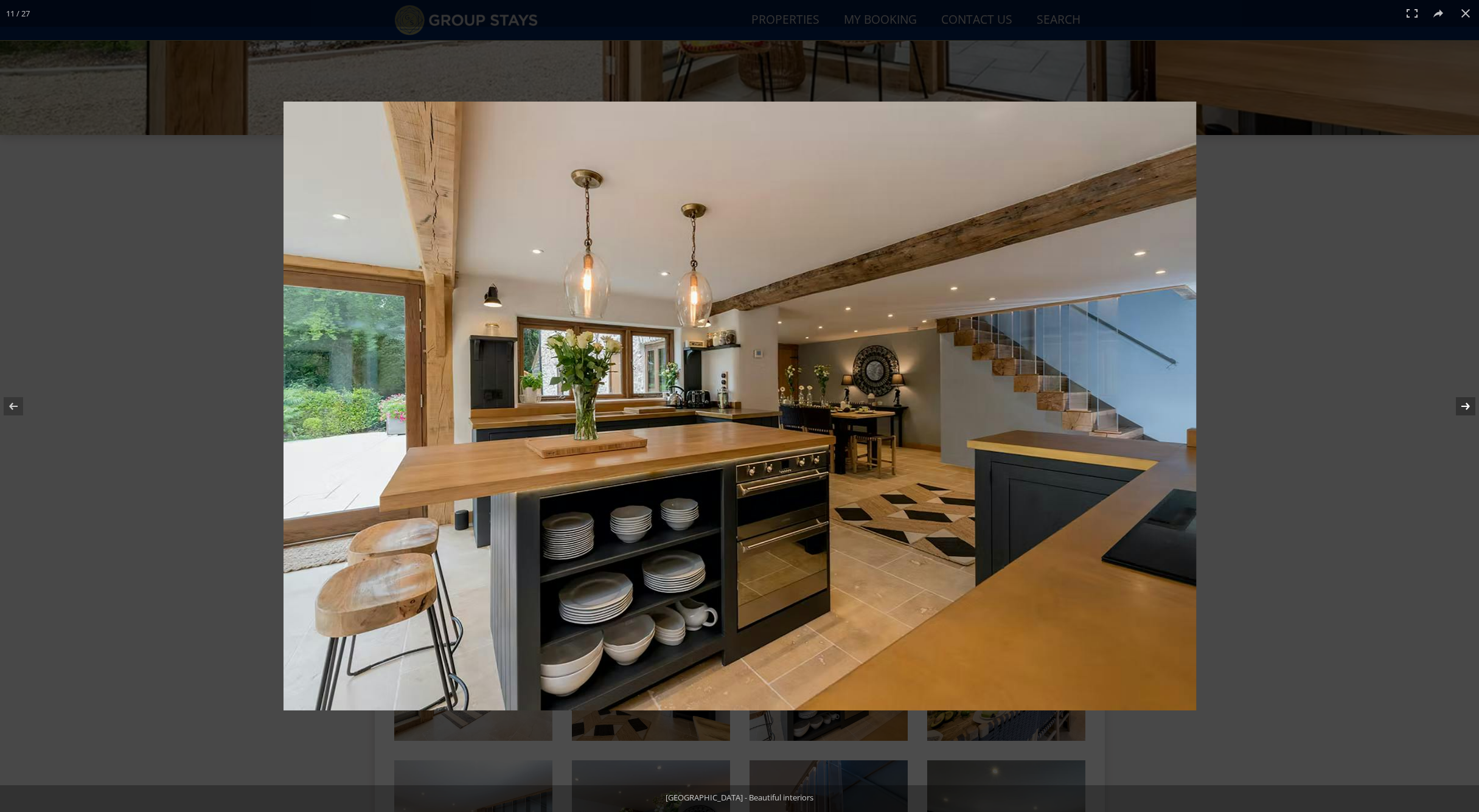
click at [1469, 407] on button at bounding box center [1457, 406] width 42 height 61
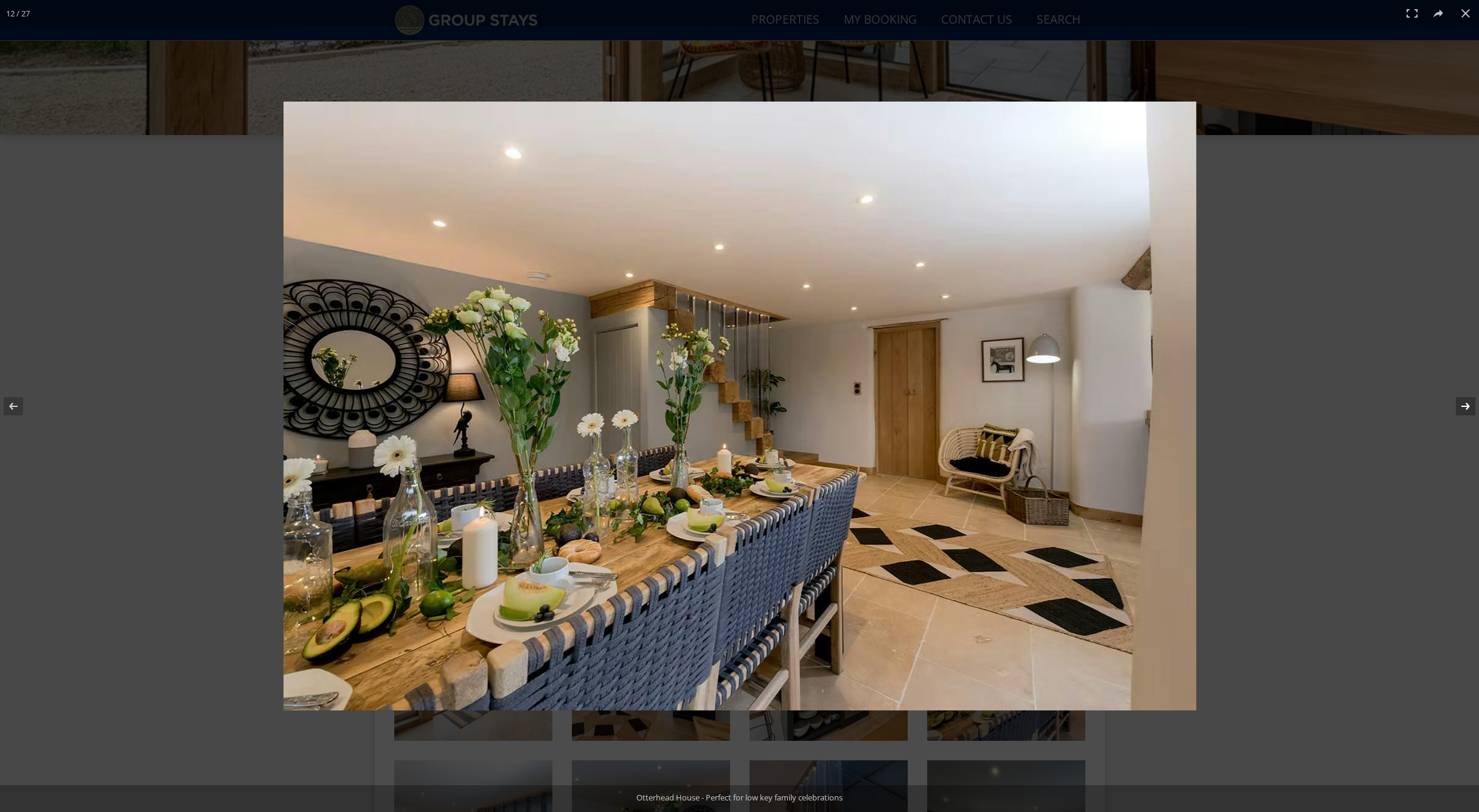
click at [1469, 407] on button at bounding box center [1457, 406] width 42 height 61
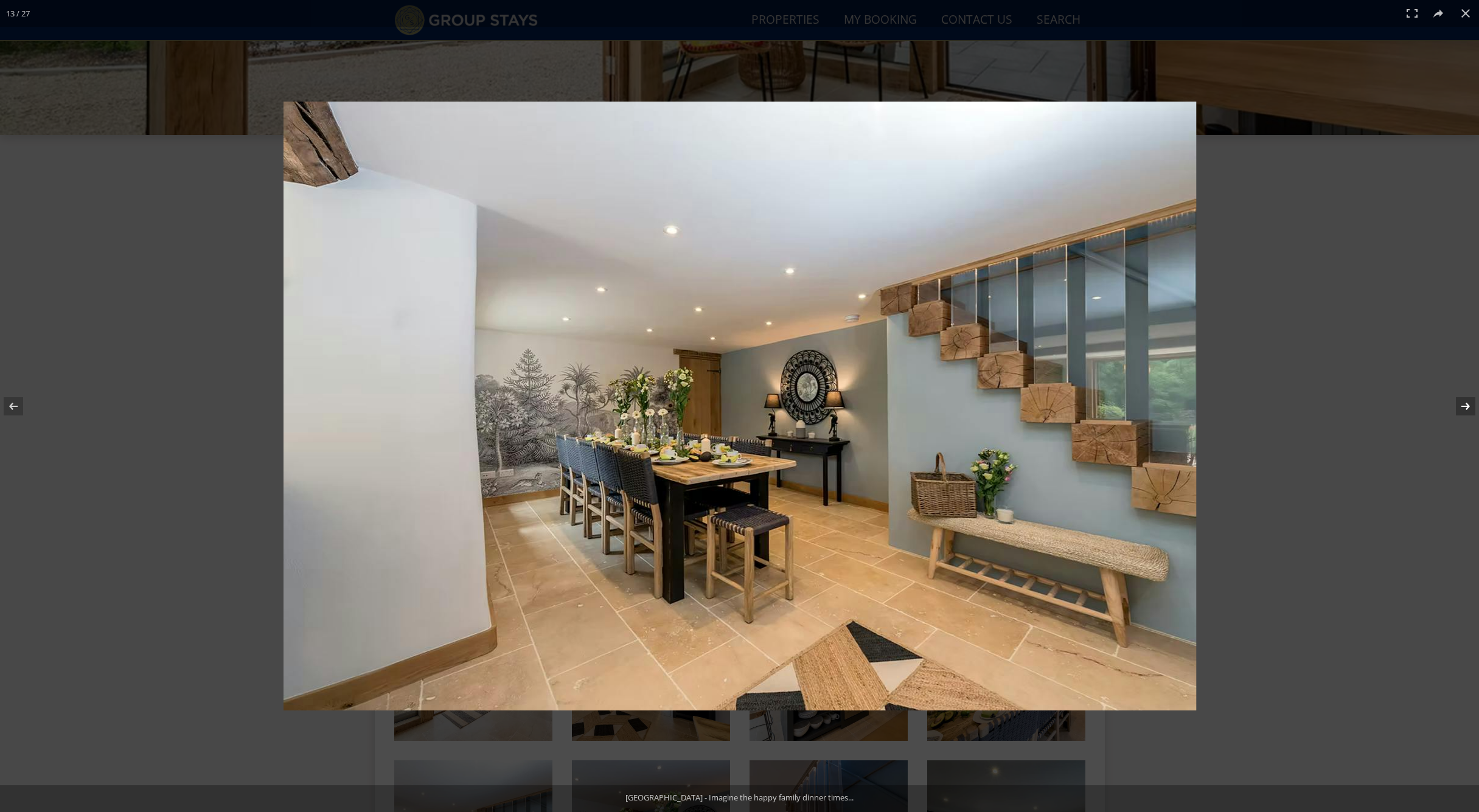
click at [1469, 407] on button at bounding box center [1457, 406] width 42 height 61
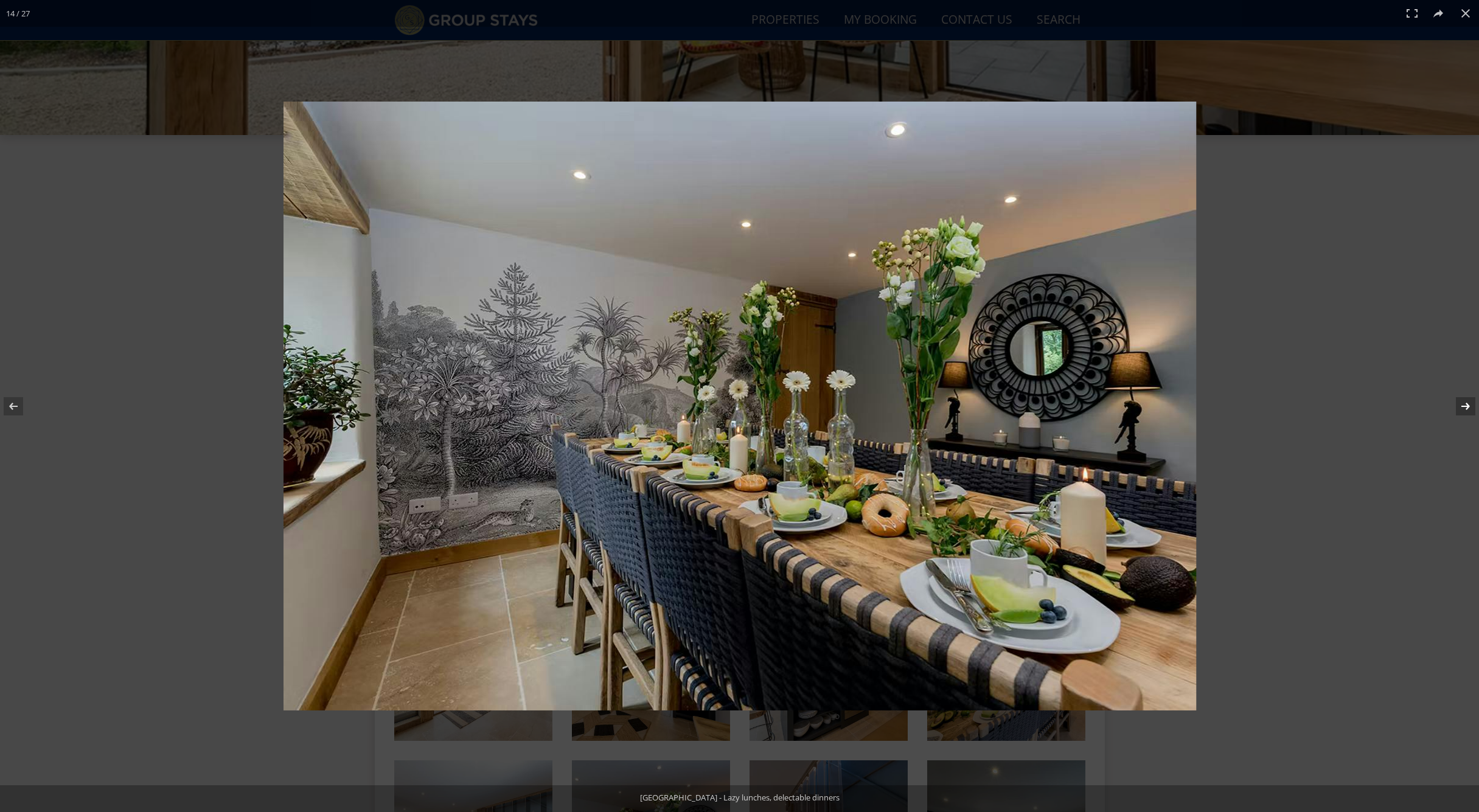
click at [1469, 407] on button at bounding box center [1457, 406] width 42 height 61
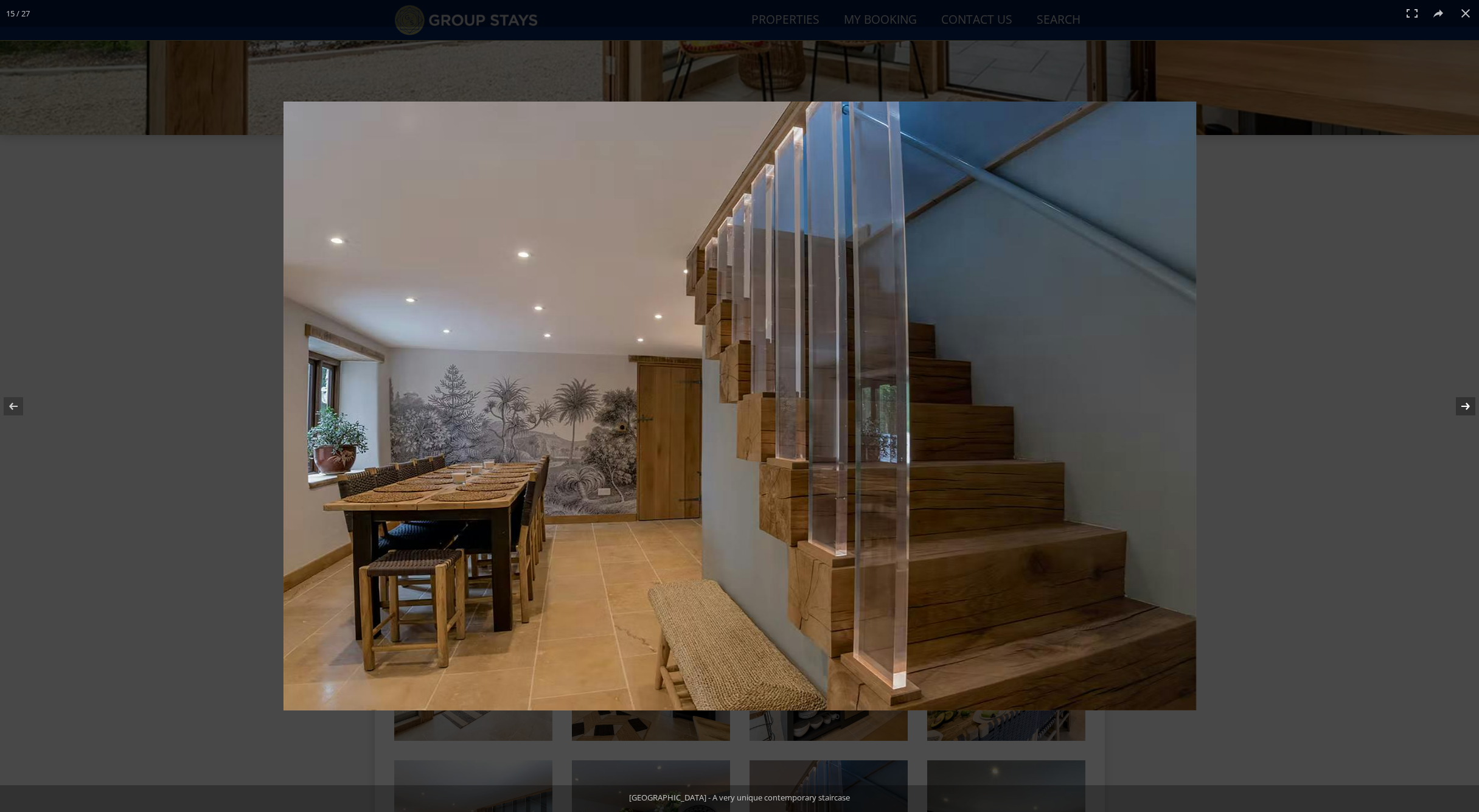
click at [1469, 407] on button at bounding box center [1457, 406] width 42 height 61
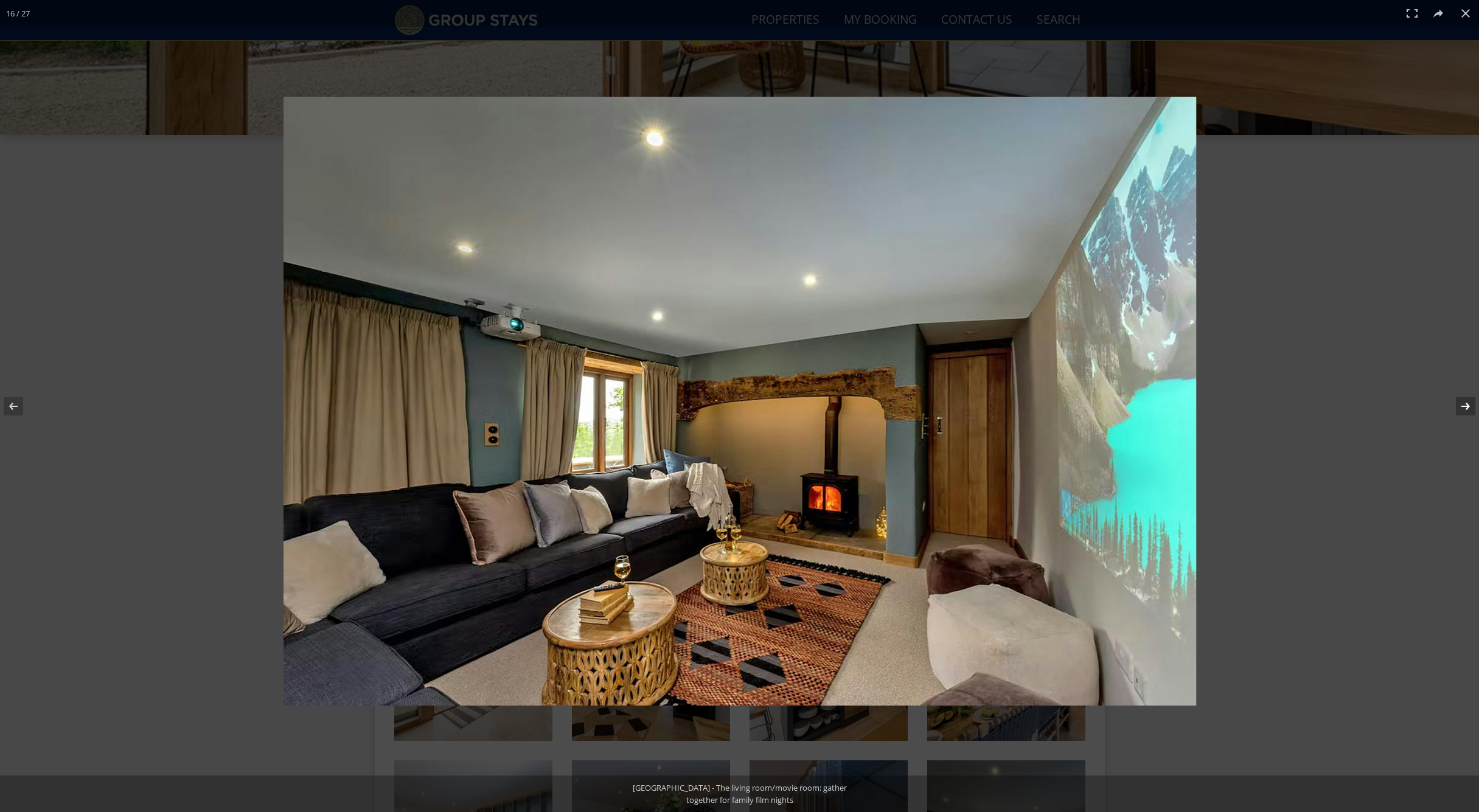
click at [1469, 407] on button at bounding box center [1457, 406] width 42 height 61
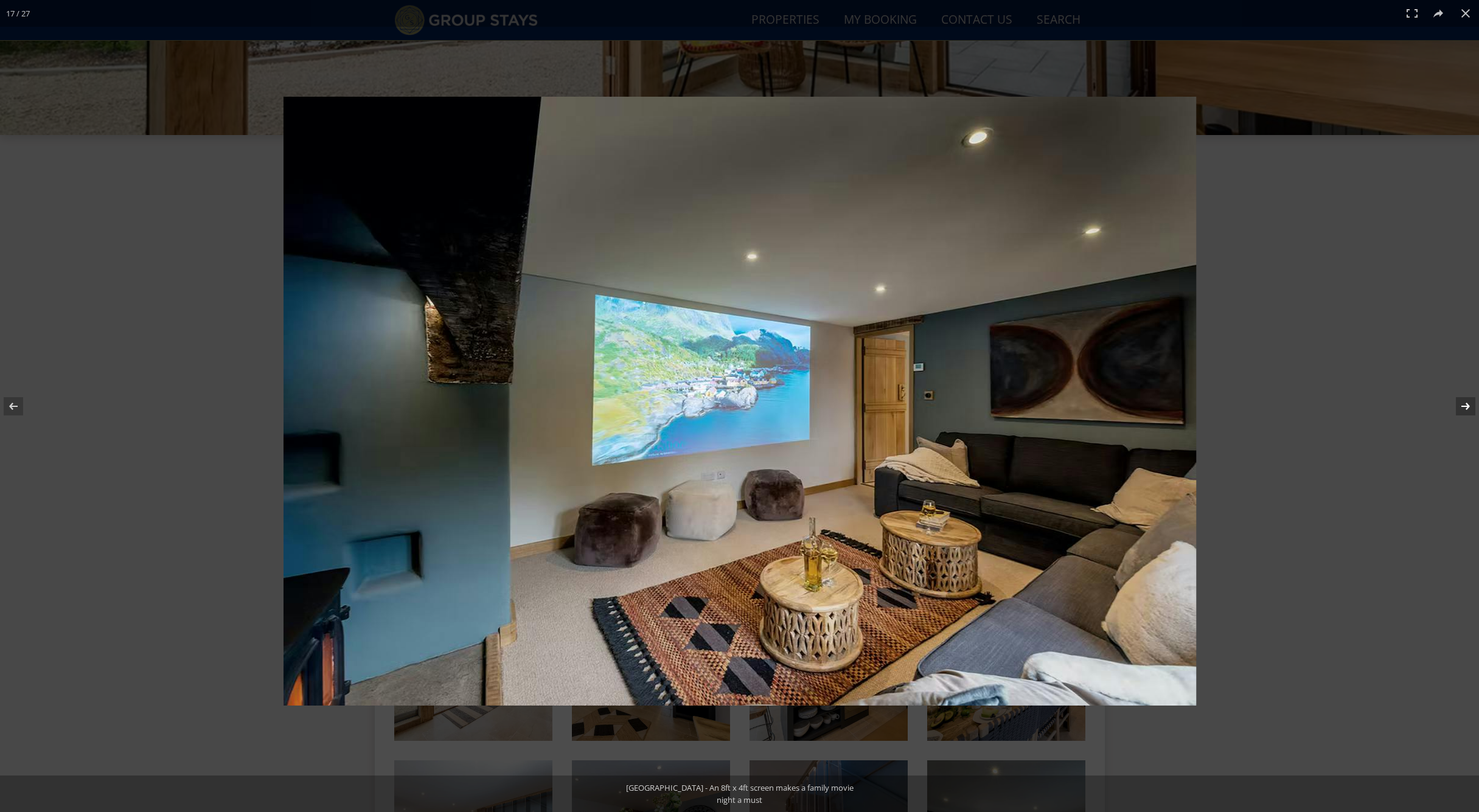
click at [1469, 407] on button at bounding box center [1457, 406] width 42 height 61
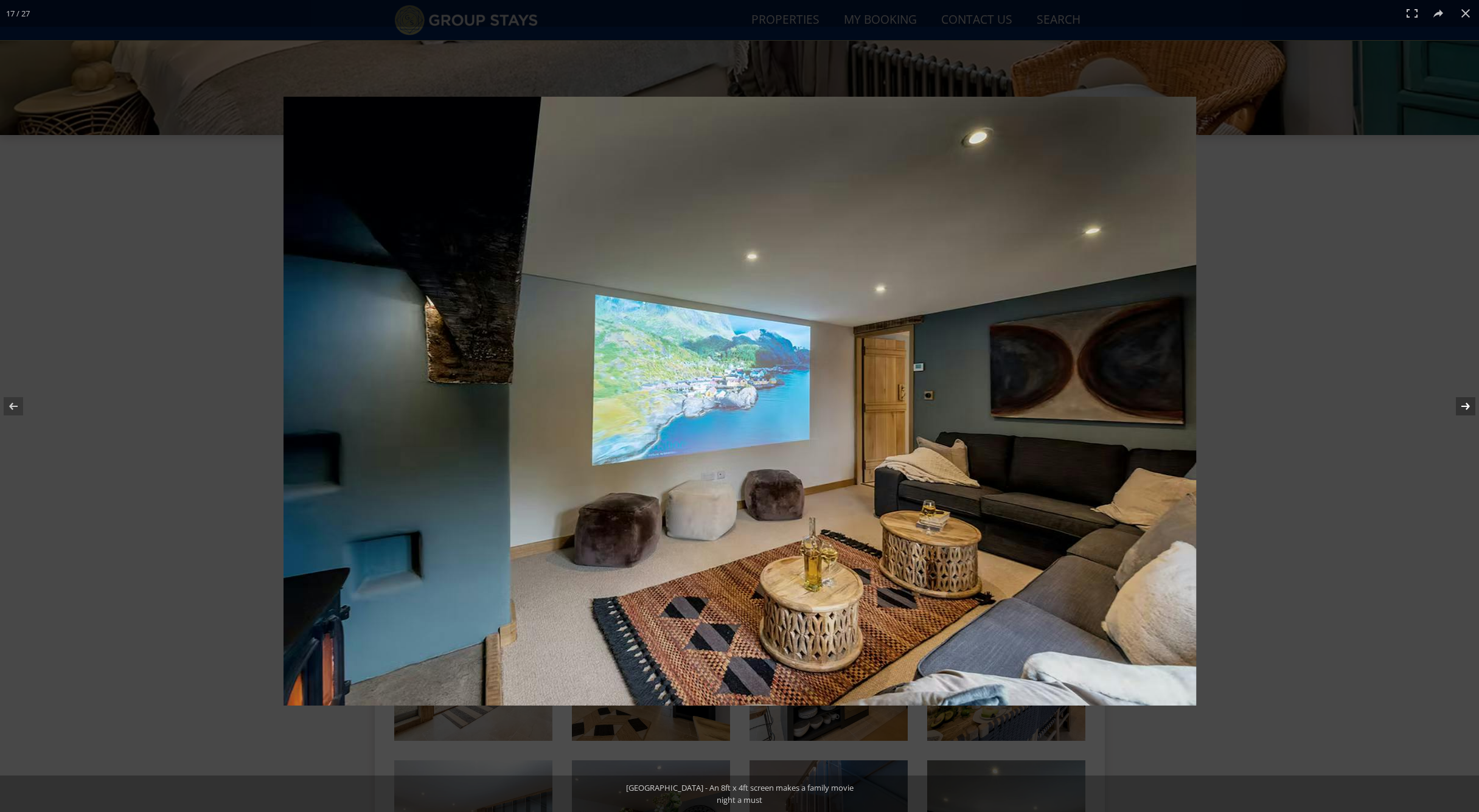
click at [1469, 407] on button at bounding box center [1457, 406] width 42 height 61
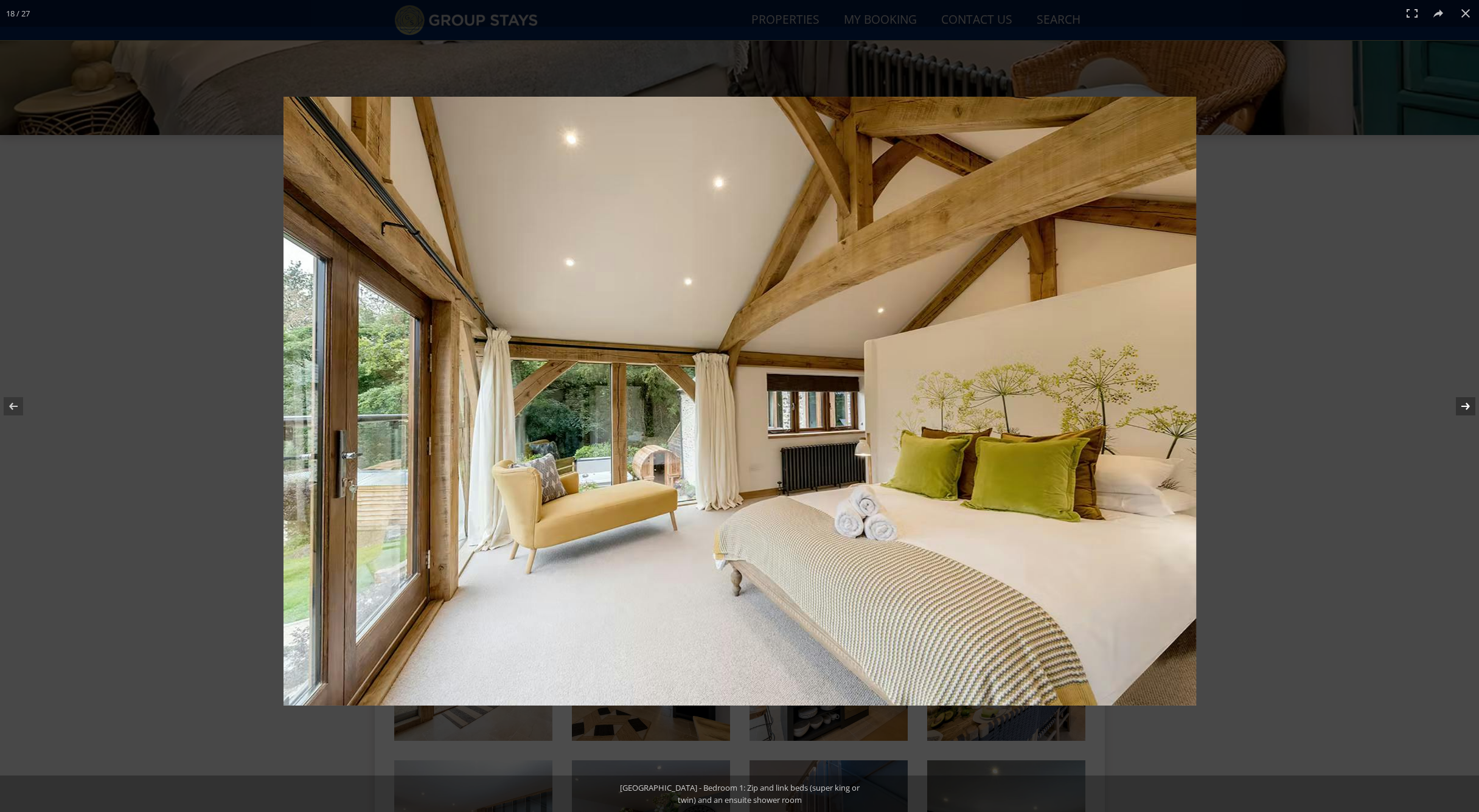
click at [1469, 407] on button at bounding box center [1457, 406] width 42 height 61
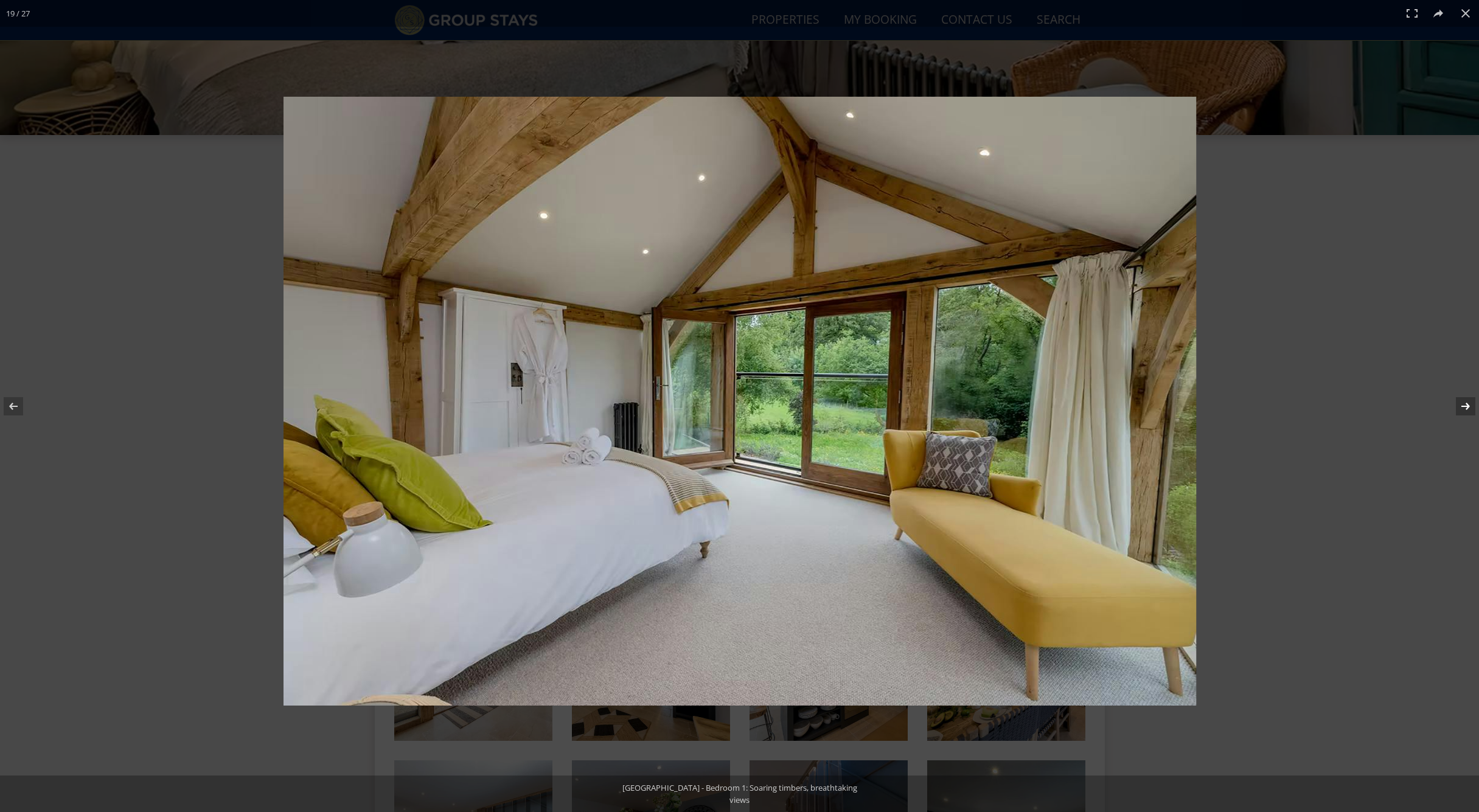
click at [1470, 407] on button at bounding box center [1457, 406] width 42 height 61
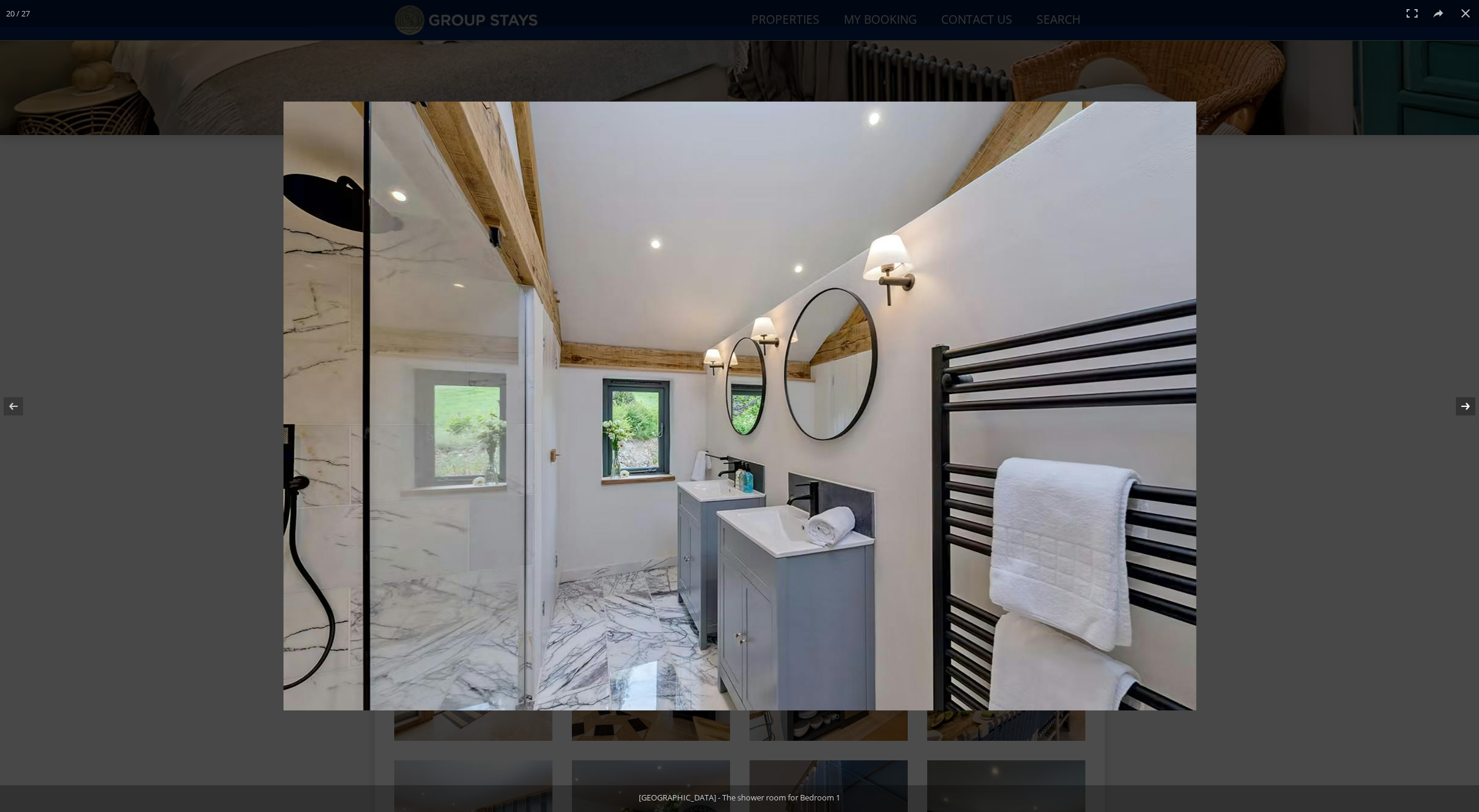
click at [1467, 407] on button at bounding box center [1457, 406] width 42 height 61
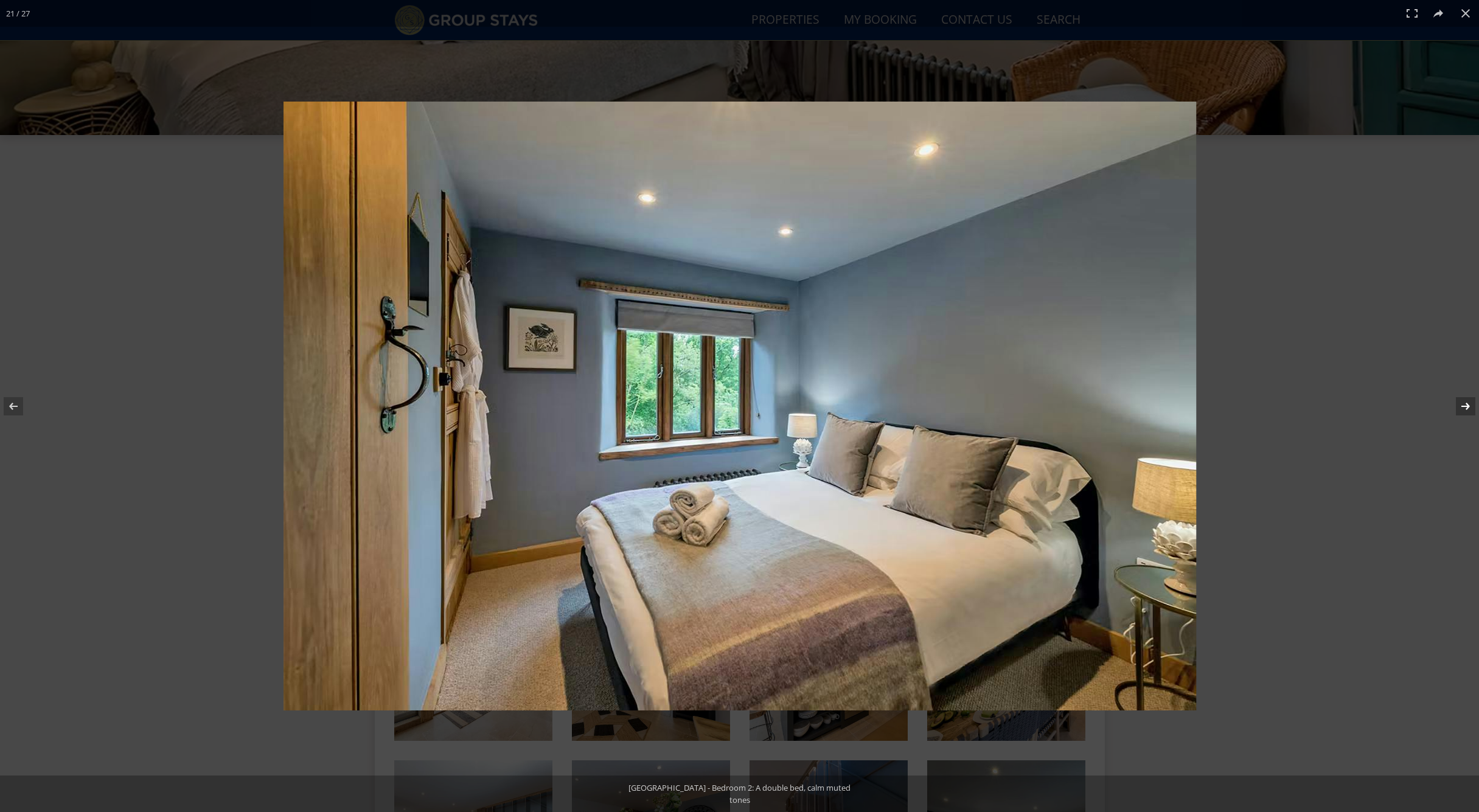
click at [1467, 407] on button at bounding box center [1457, 406] width 42 height 61
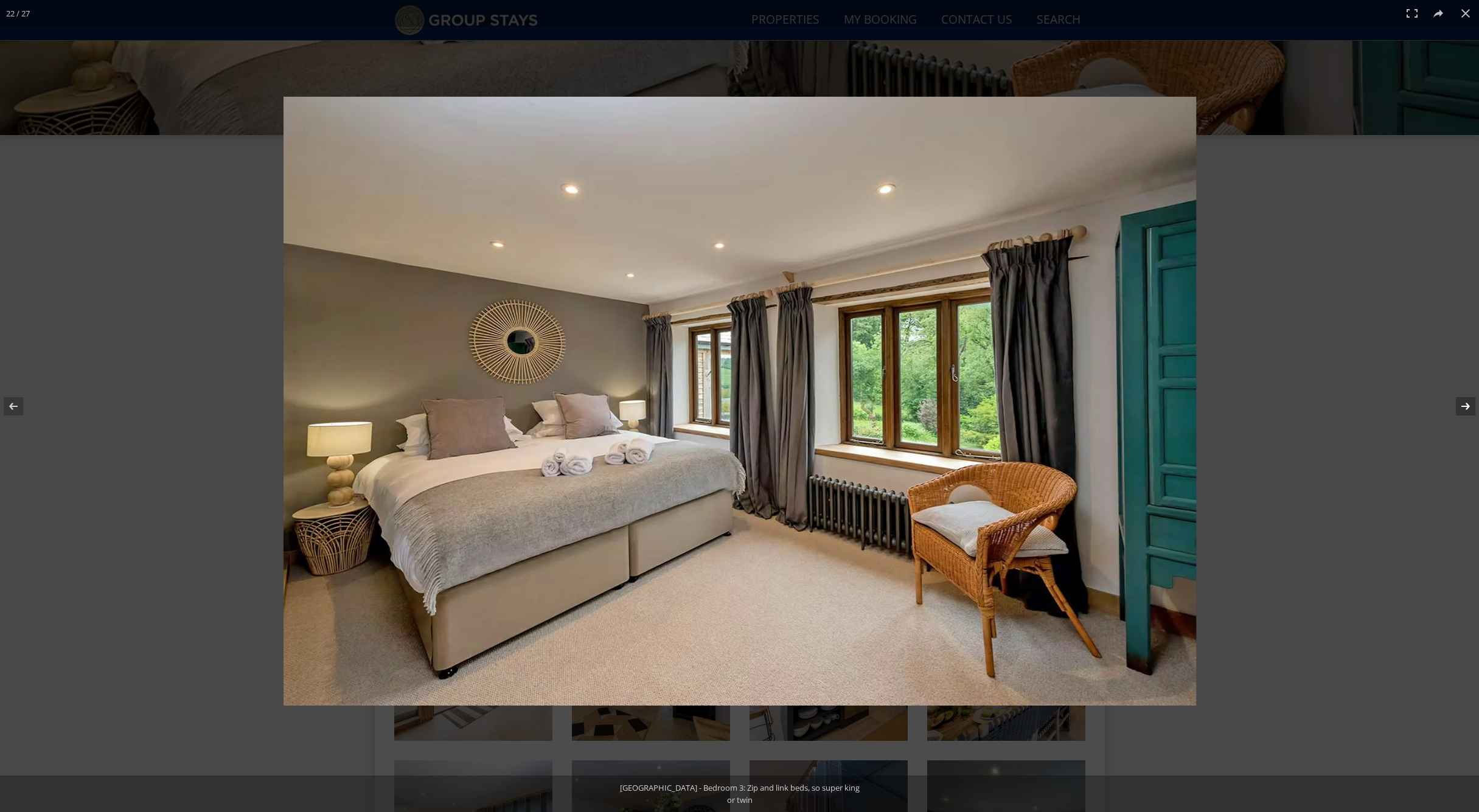
click at [1467, 407] on button at bounding box center [1457, 406] width 42 height 61
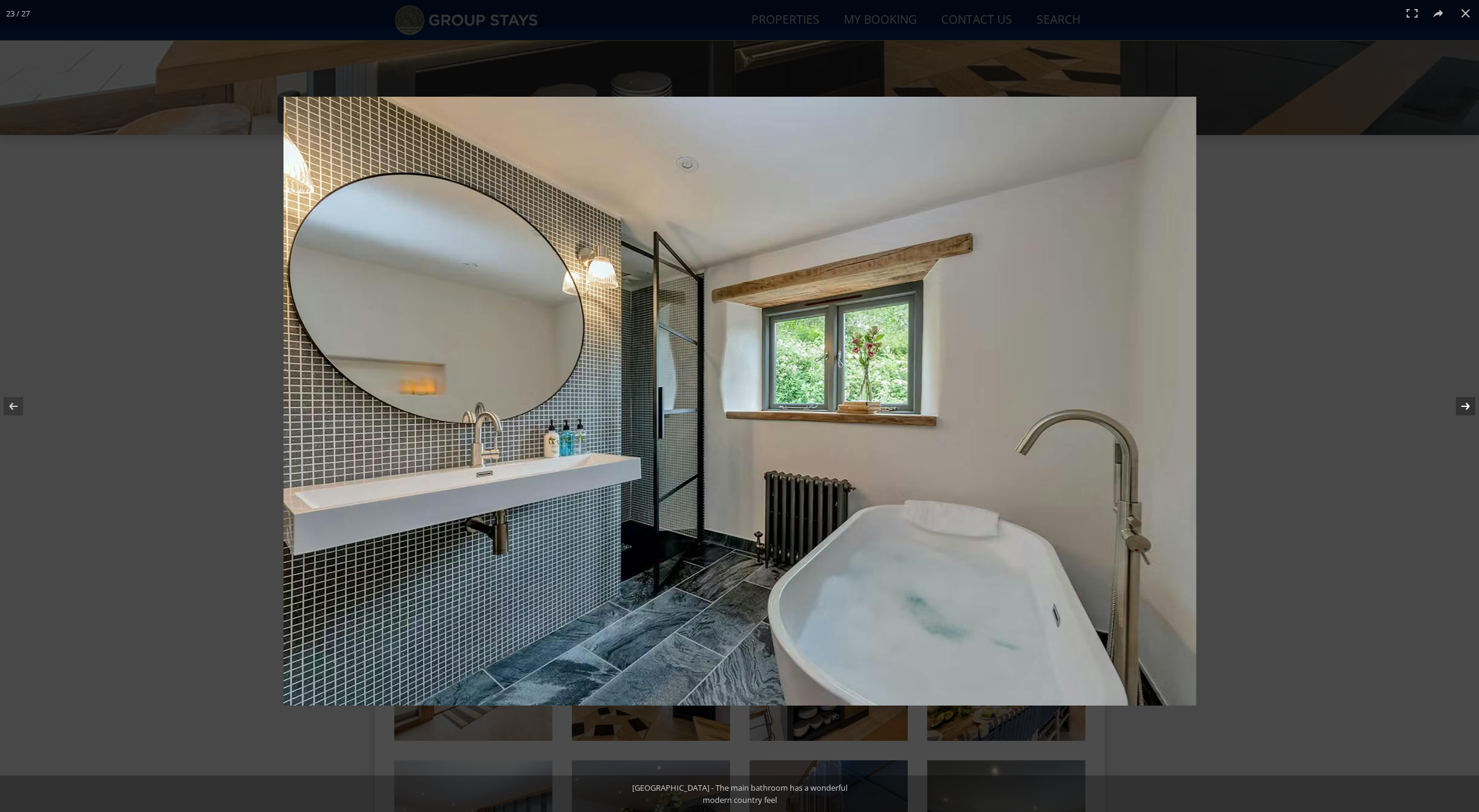
click at [1467, 407] on button at bounding box center [1457, 406] width 42 height 61
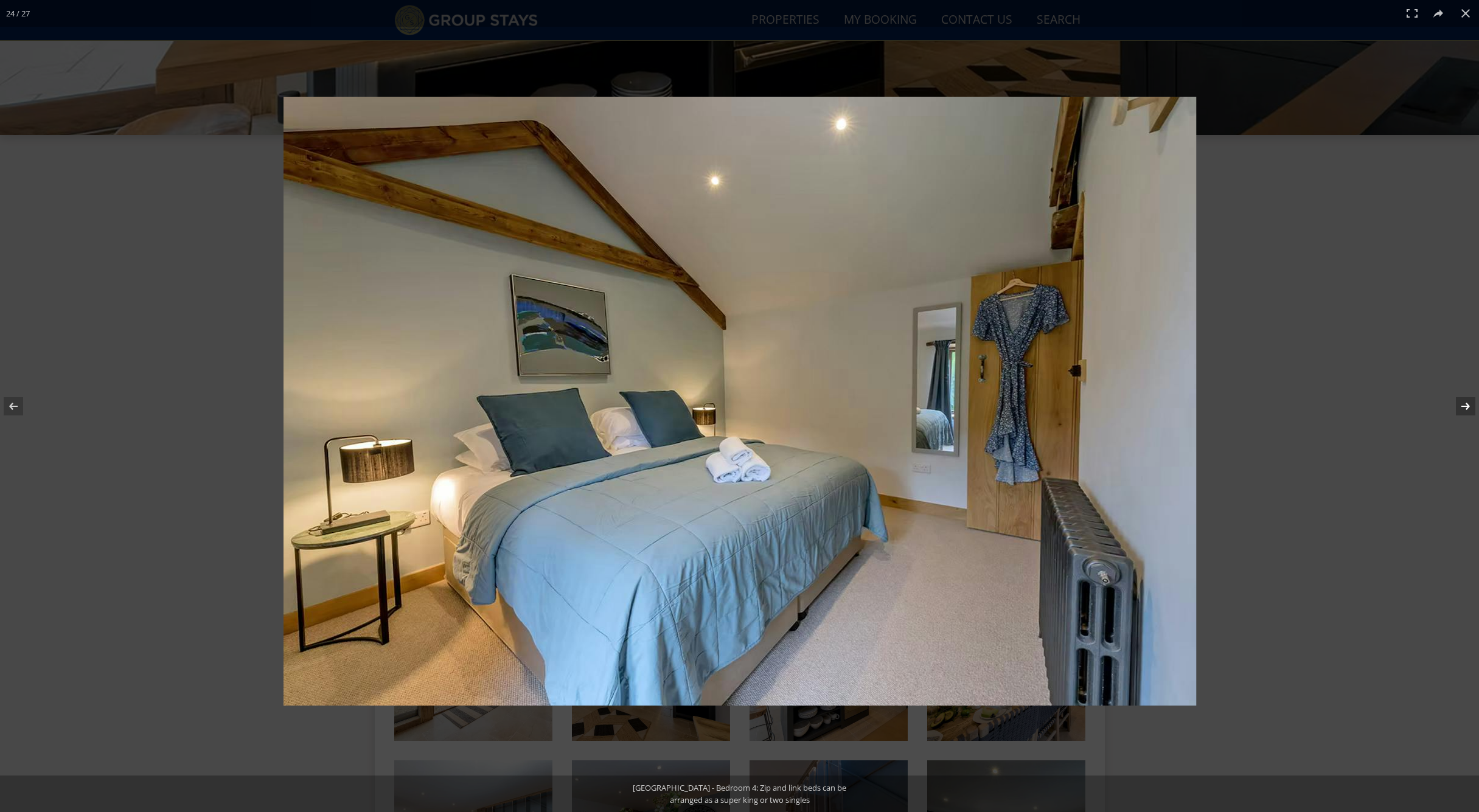
click at [1467, 407] on button at bounding box center [1457, 406] width 42 height 61
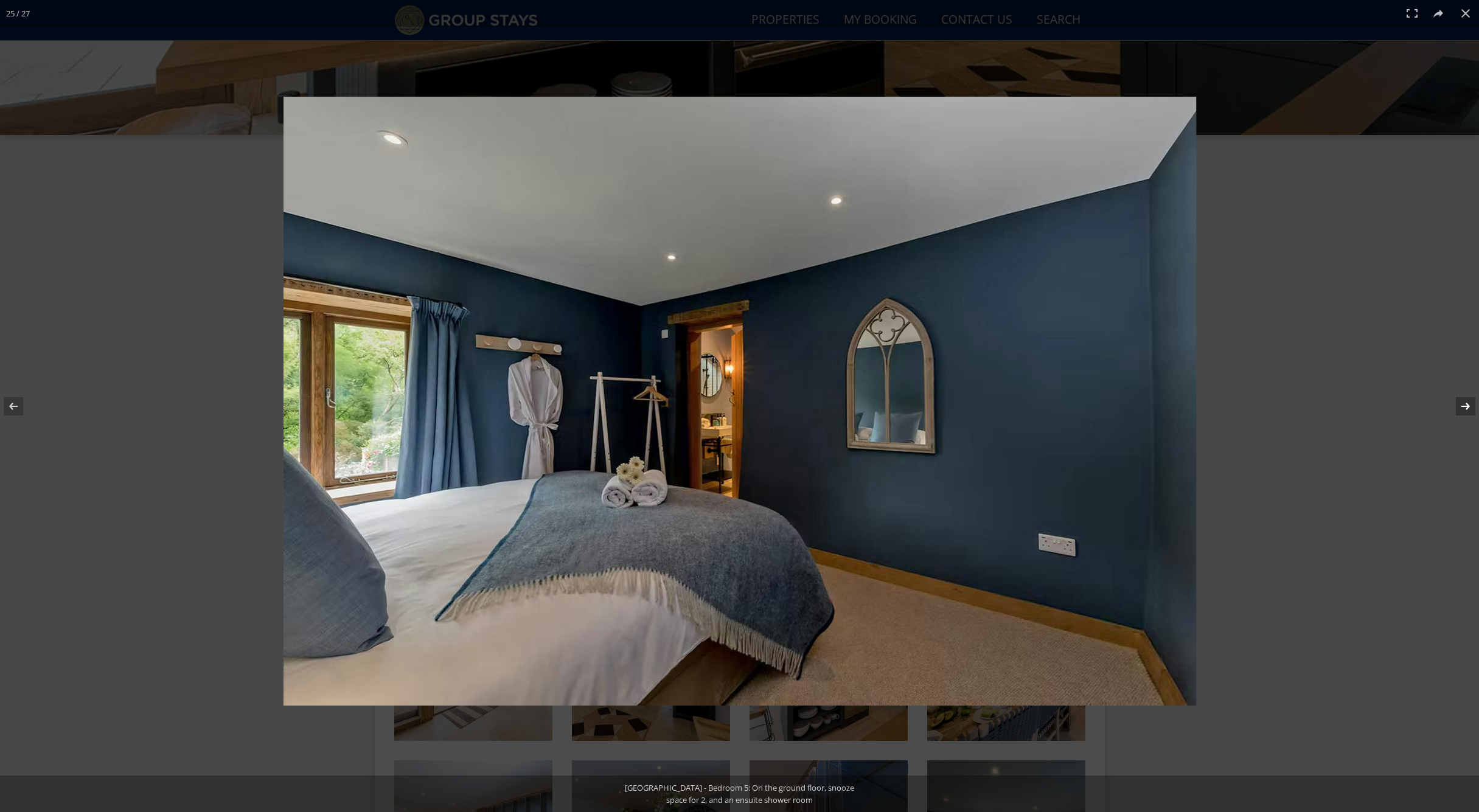
click at [1467, 407] on button at bounding box center [1457, 406] width 42 height 61
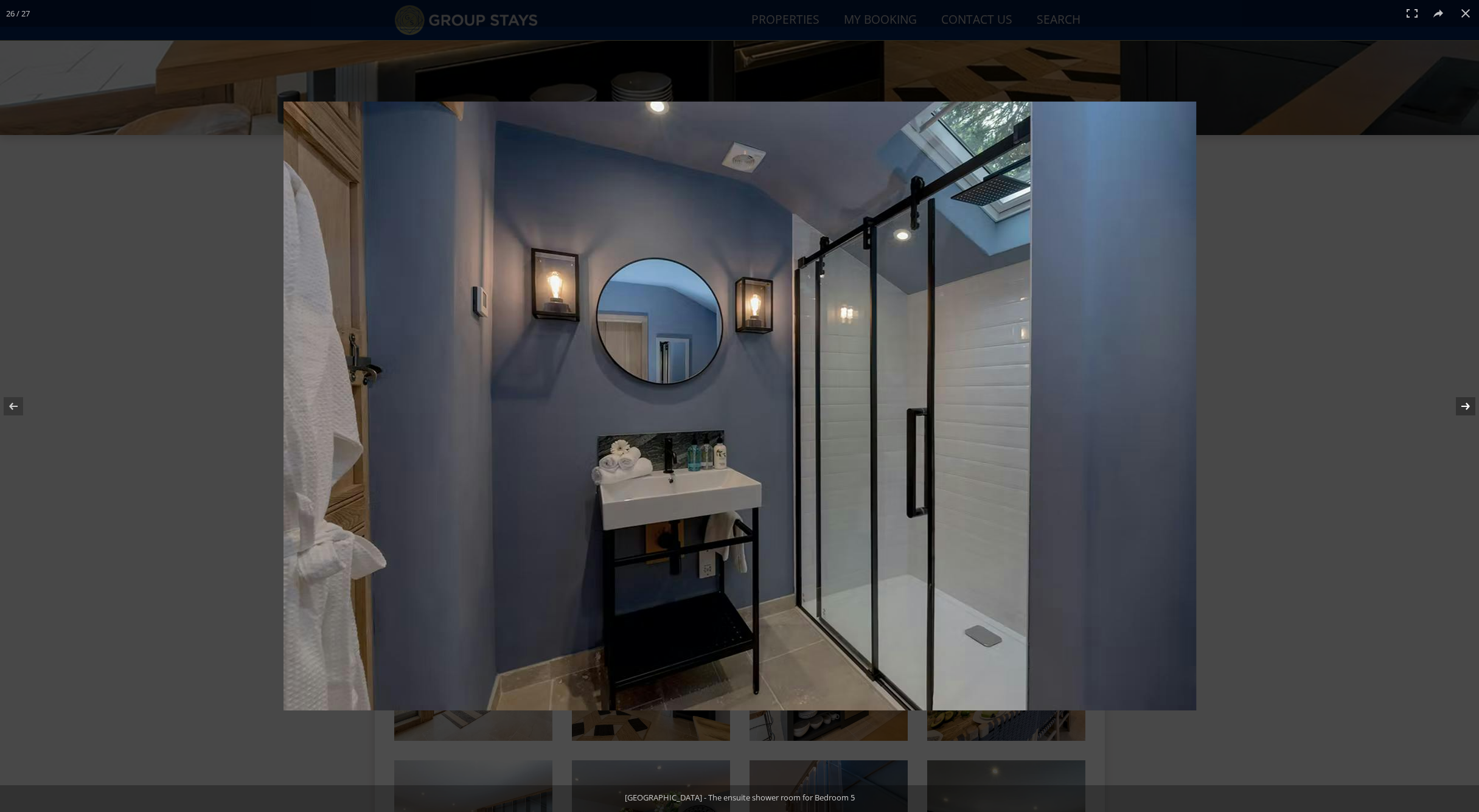
click at [1467, 407] on button at bounding box center [1457, 406] width 42 height 61
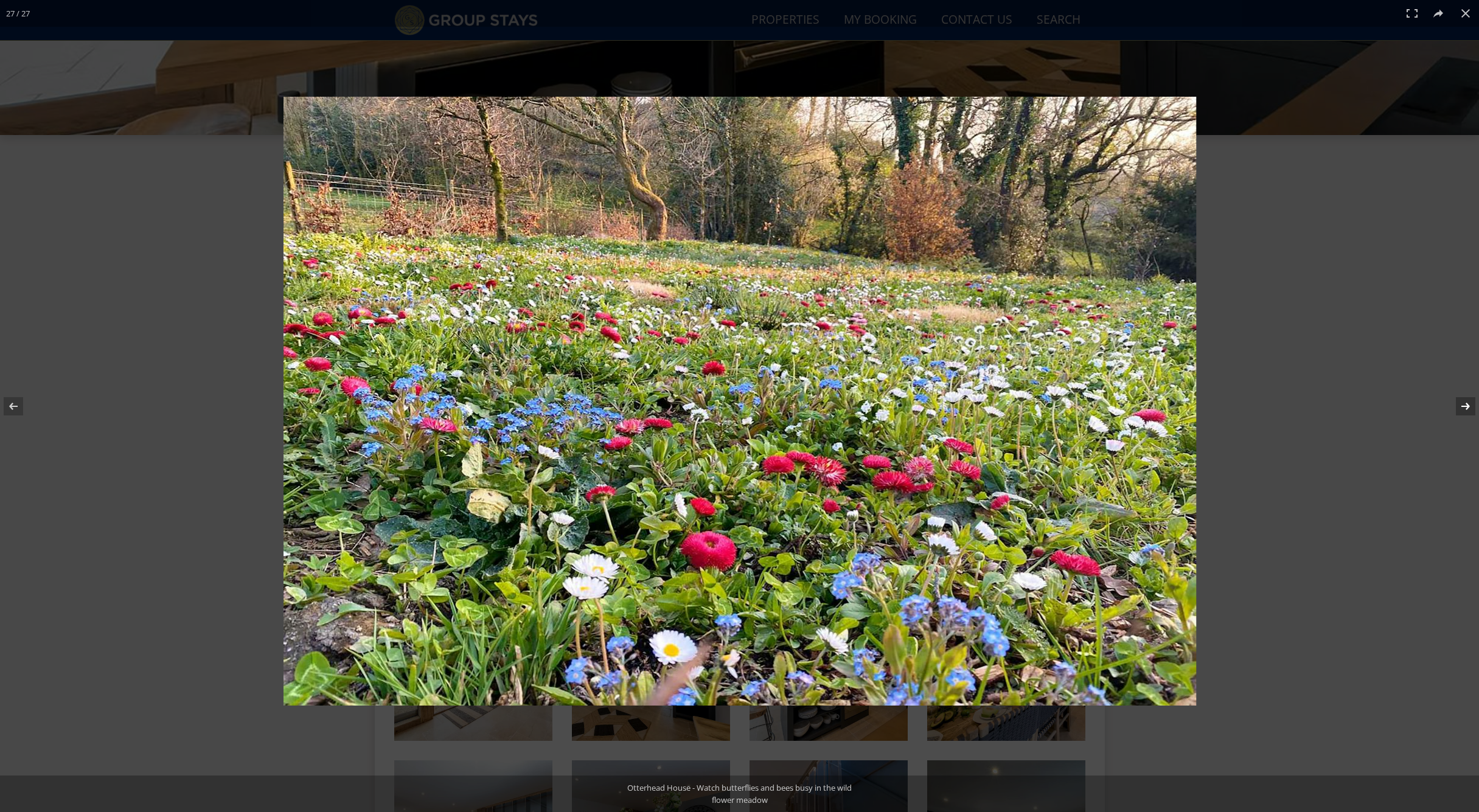
click at [1467, 407] on button at bounding box center [1457, 406] width 42 height 61
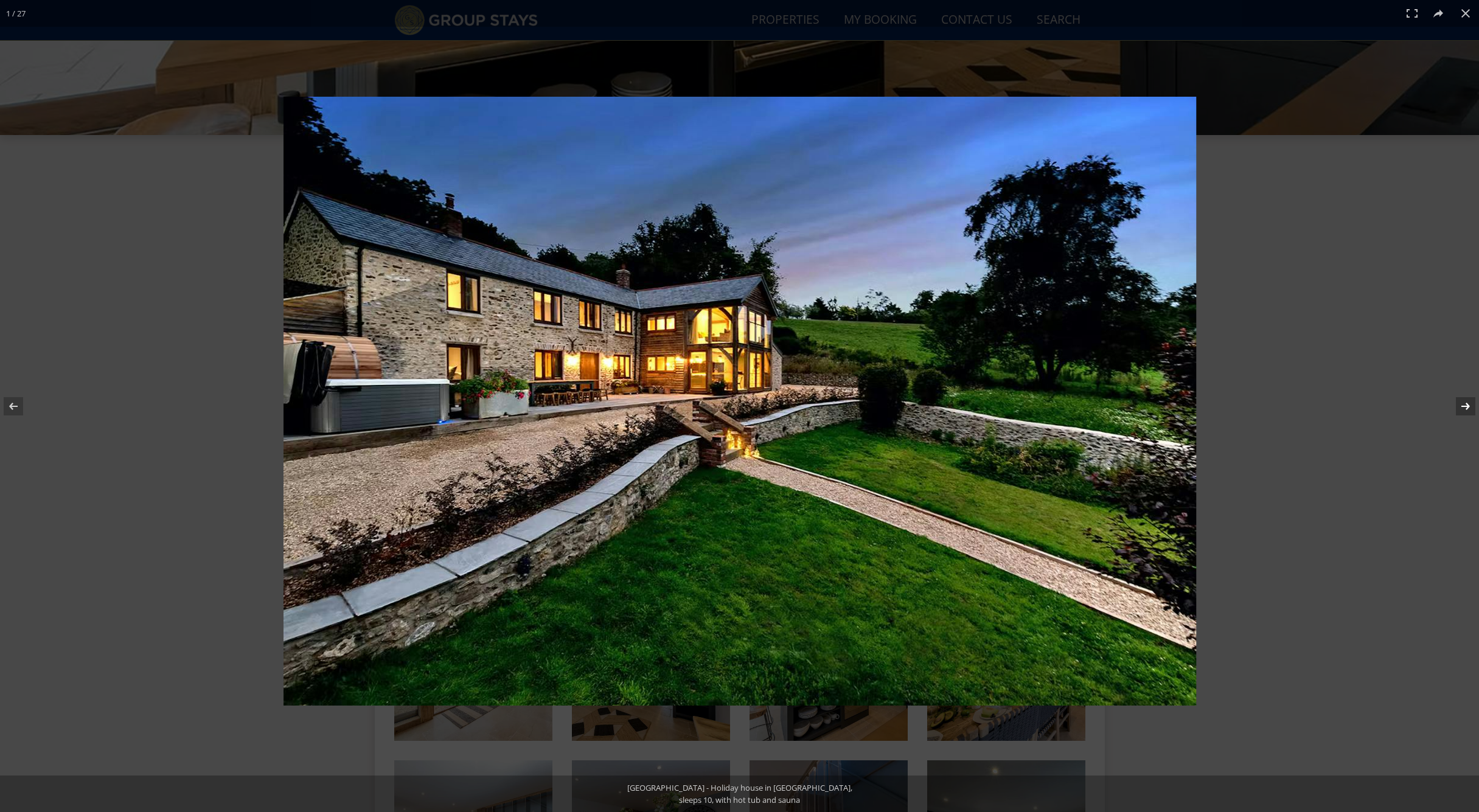
click at [1467, 407] on button at bounding box center [1457, 406] width 42 height 61
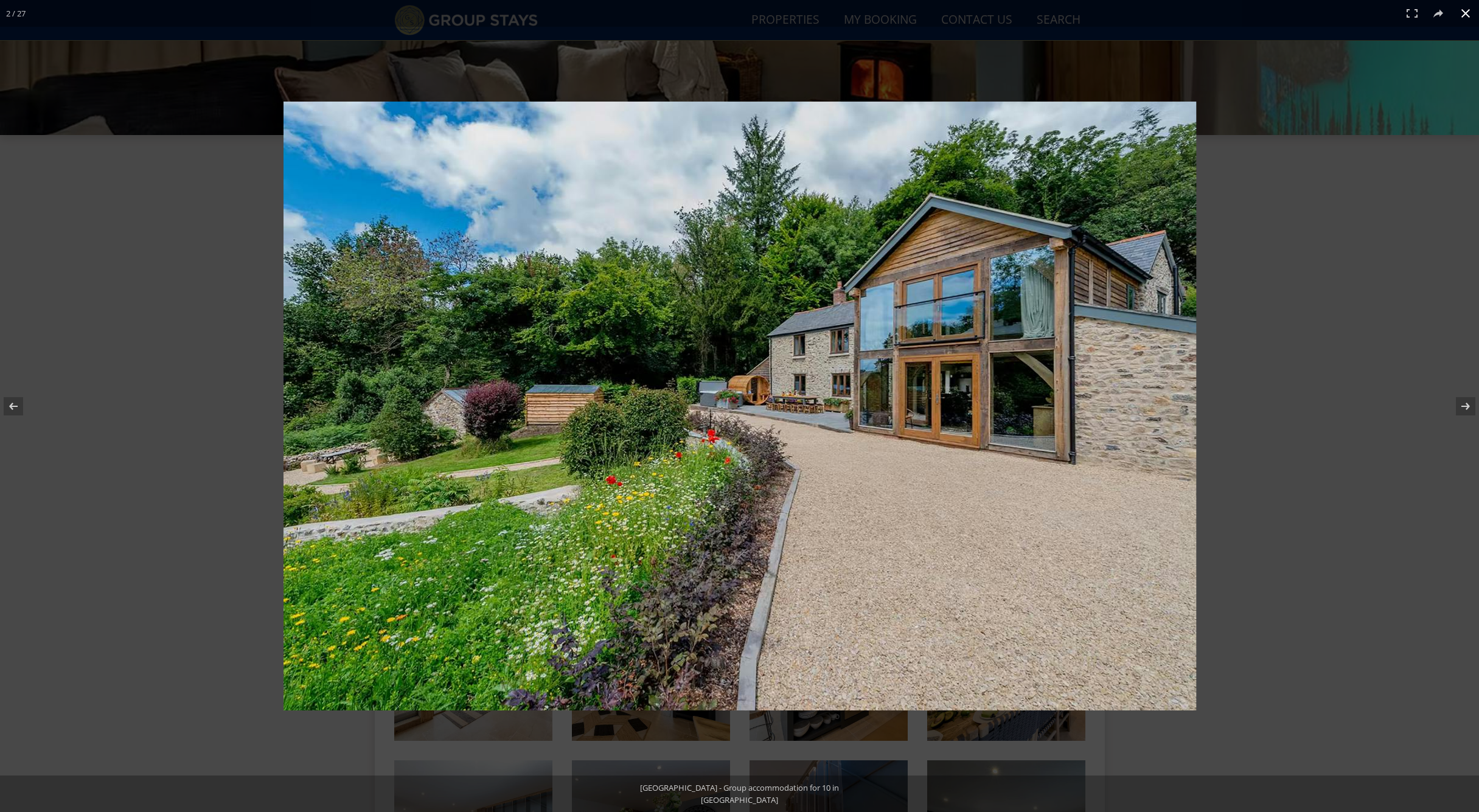
click at [1468, 11] on button at bounding box center [1465, 13] width 27 height 27
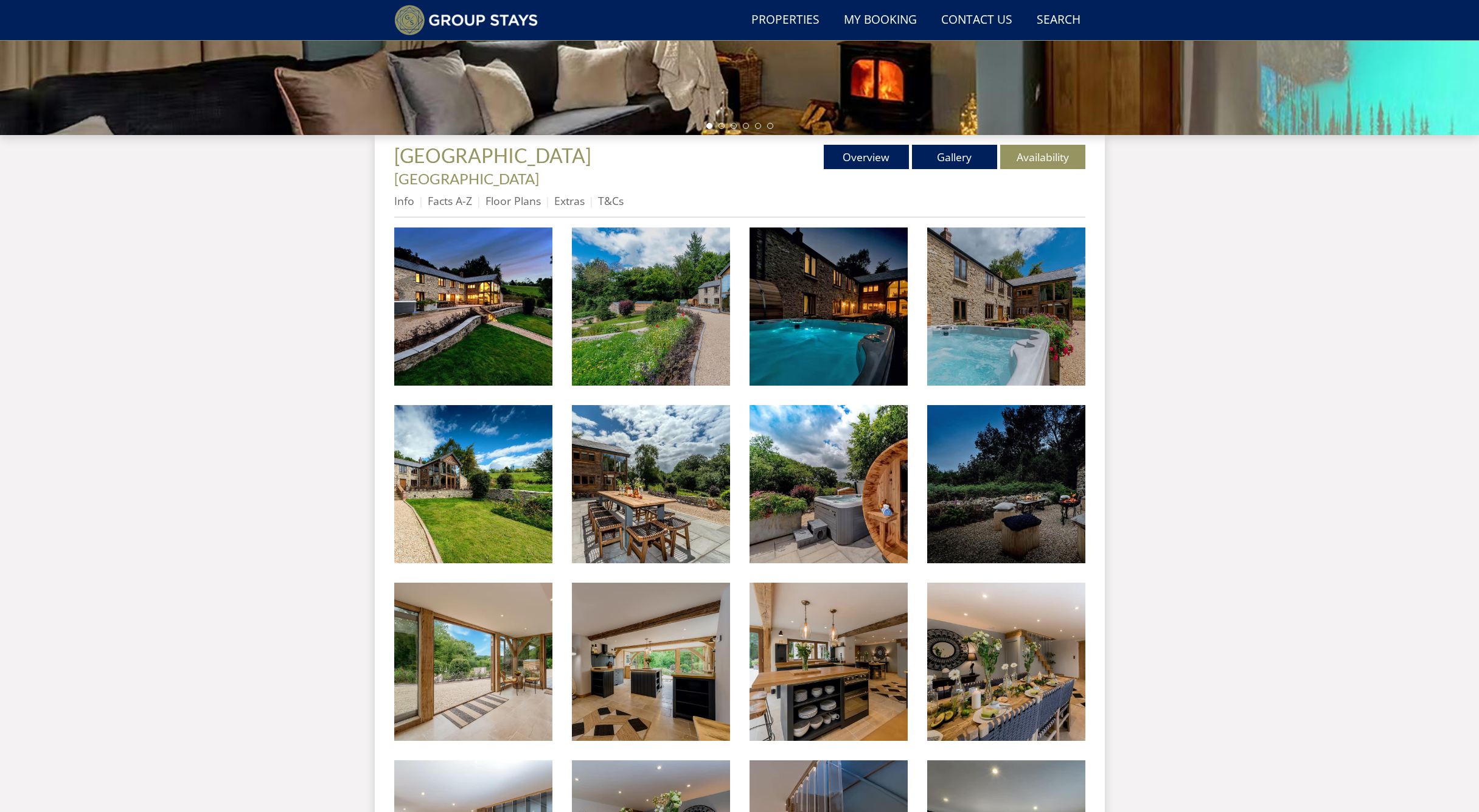
scroll to position [2, 0]
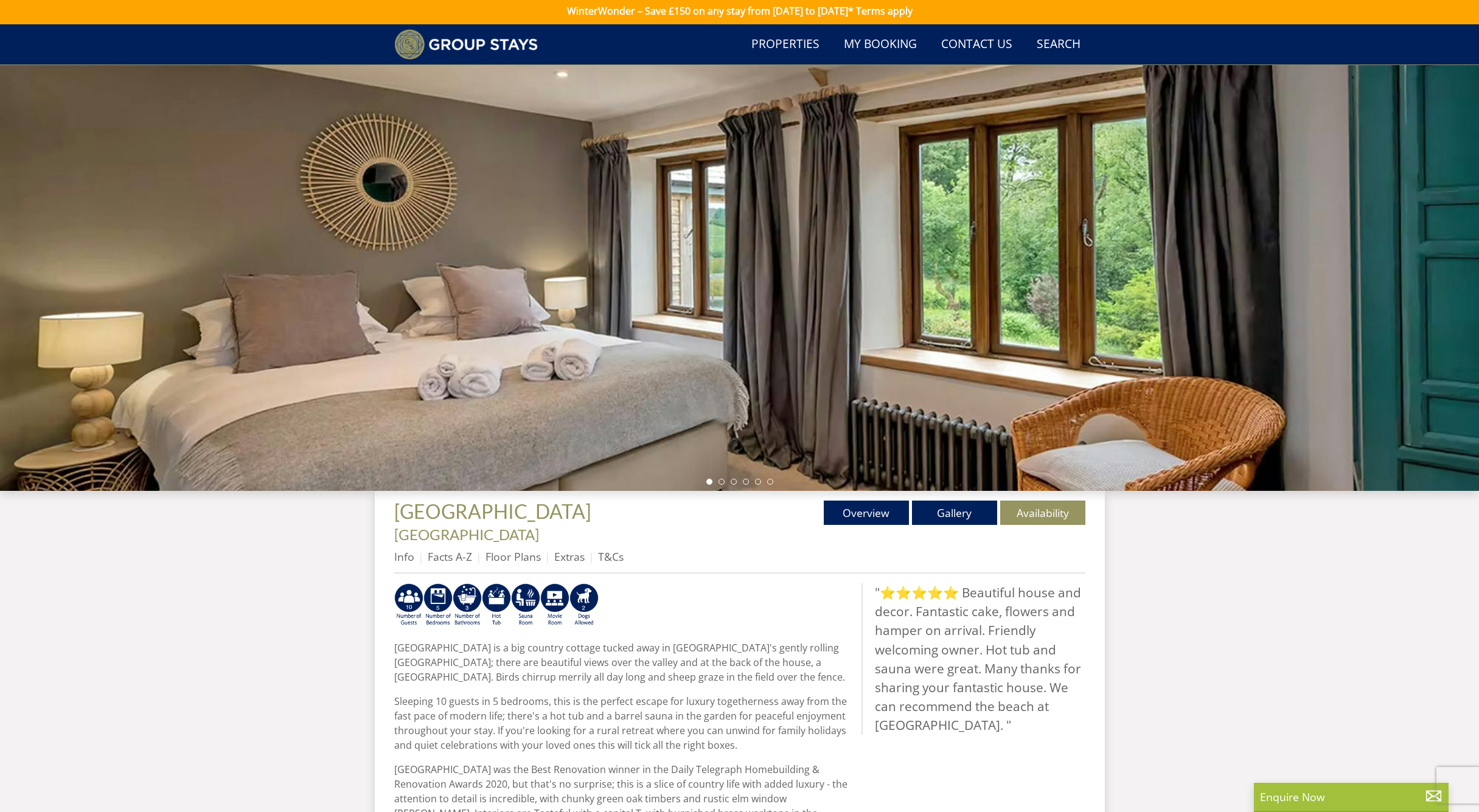
select select "5"
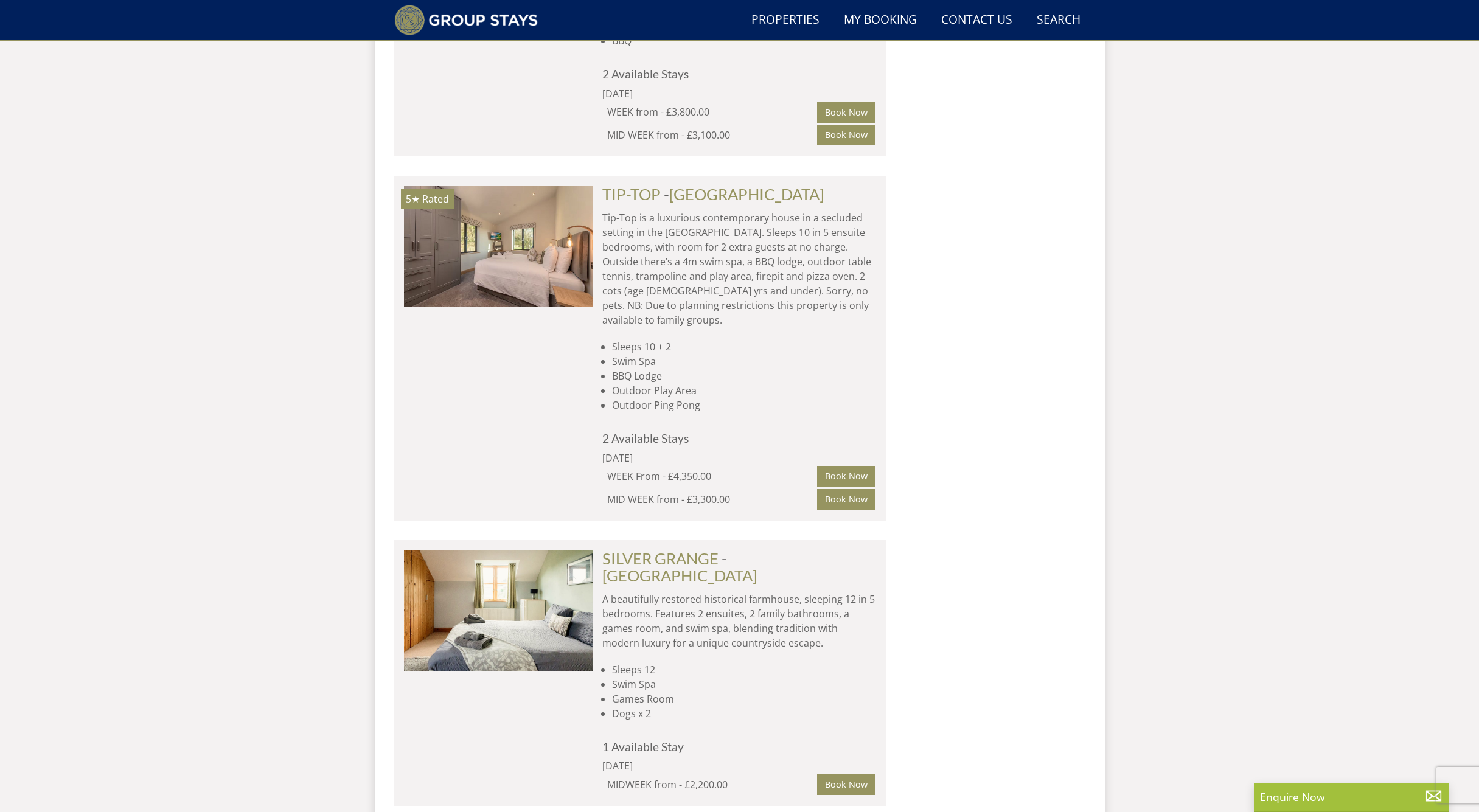
scroll to position [1633, 0]
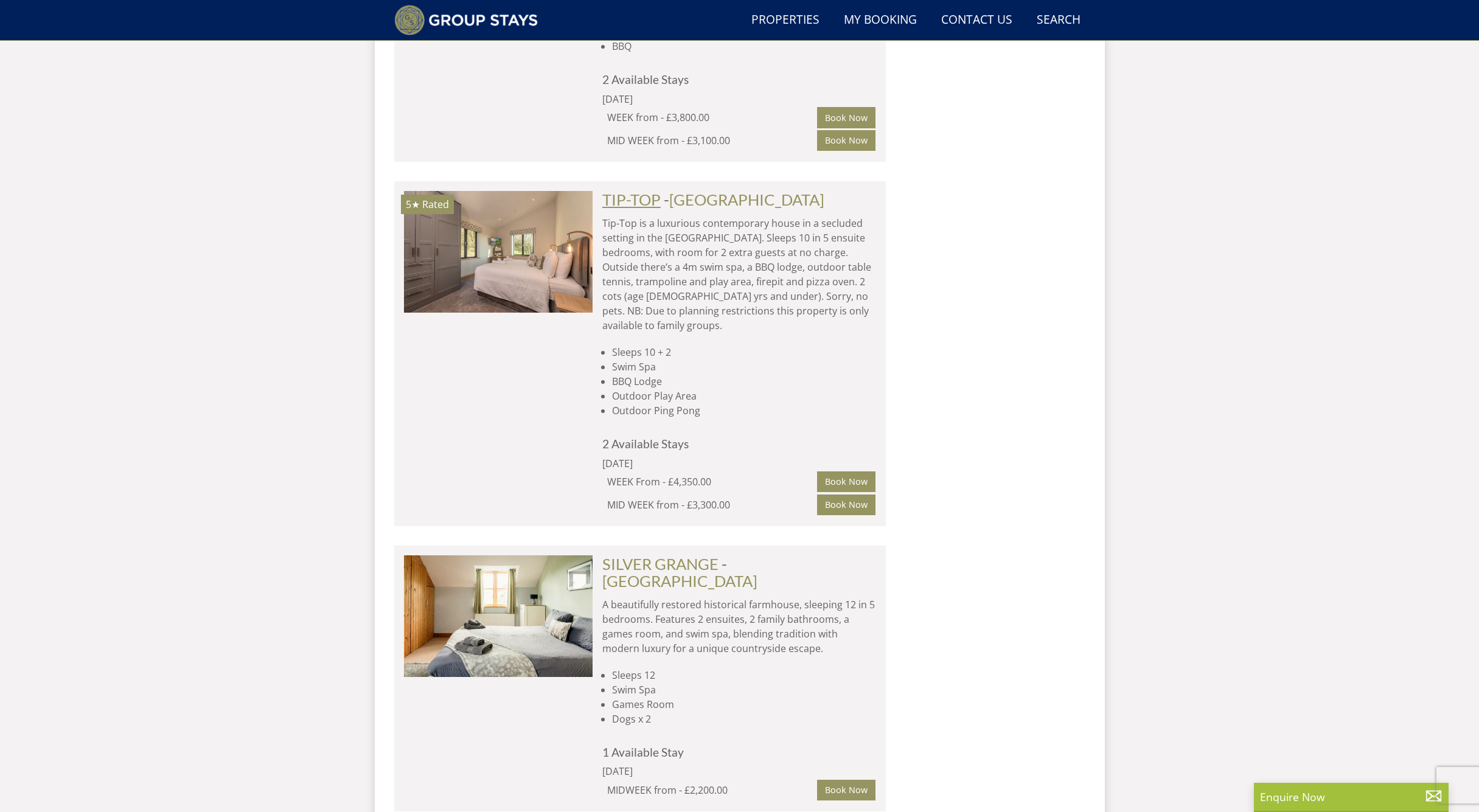
click at [648, 190] on link "TIP-TOP" at bounding box center [631, 199] width 58 height 18
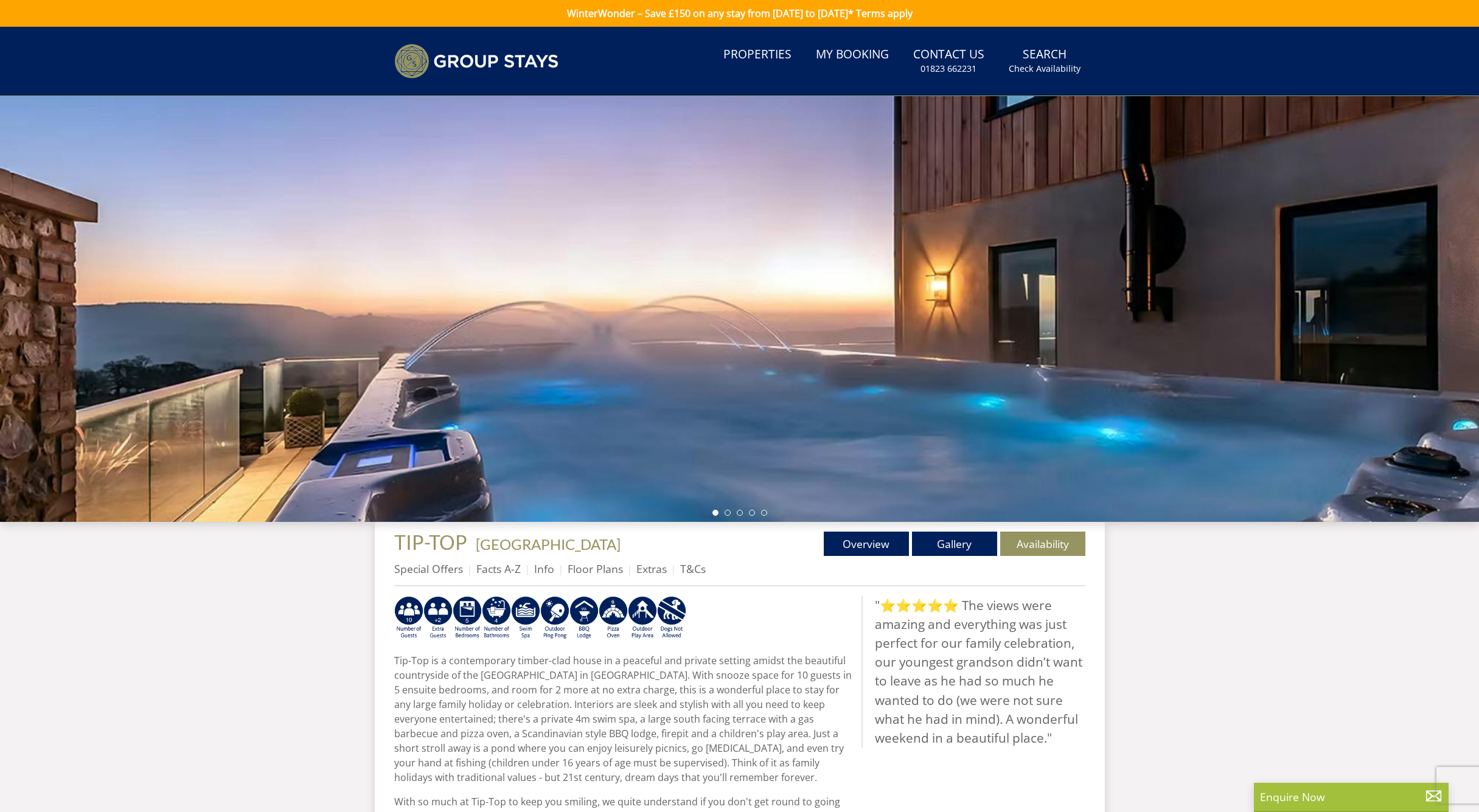
select select "5"
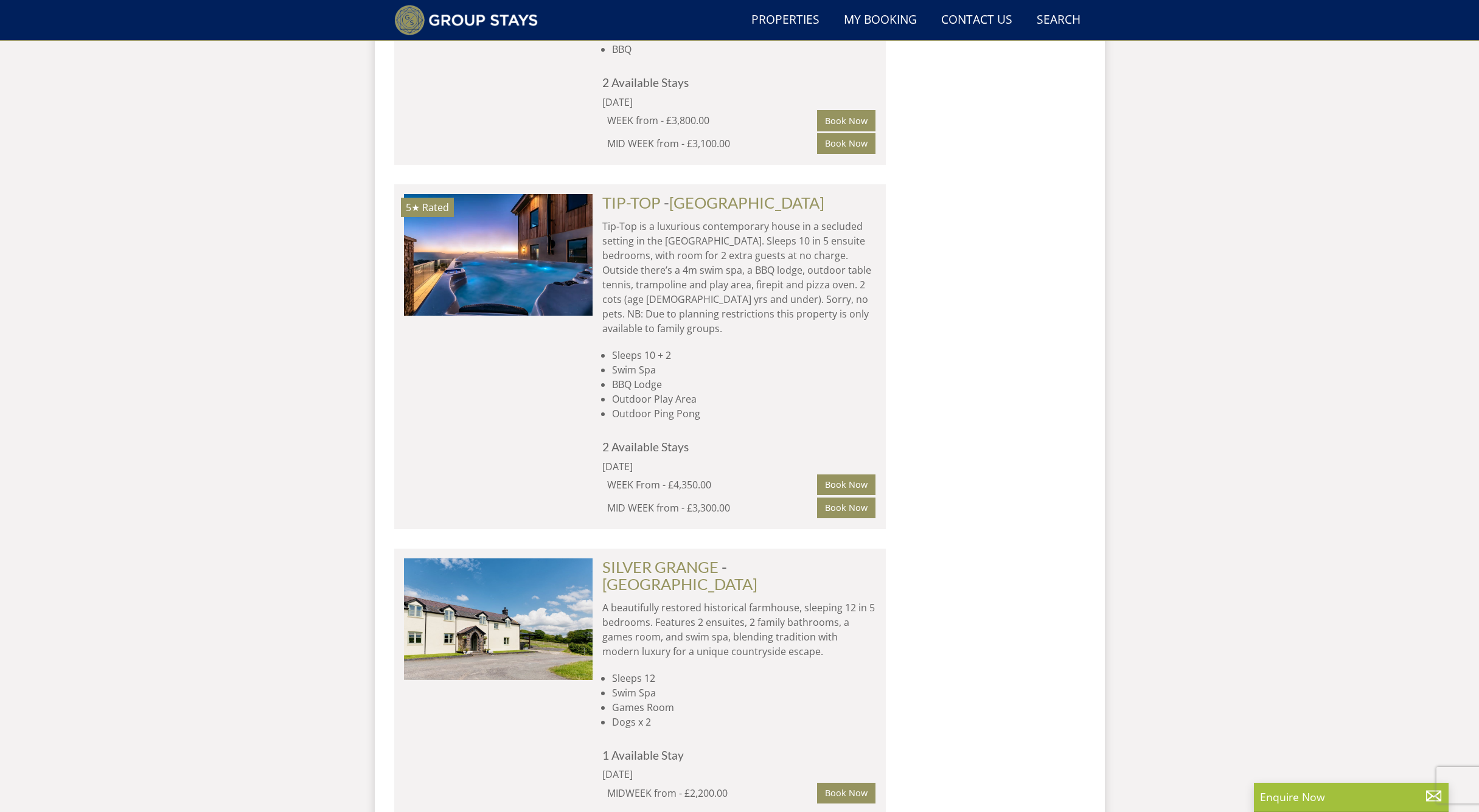
scroll to position [0, 4722]
